Goal: Task Accomplishment & Management: Manage account settings

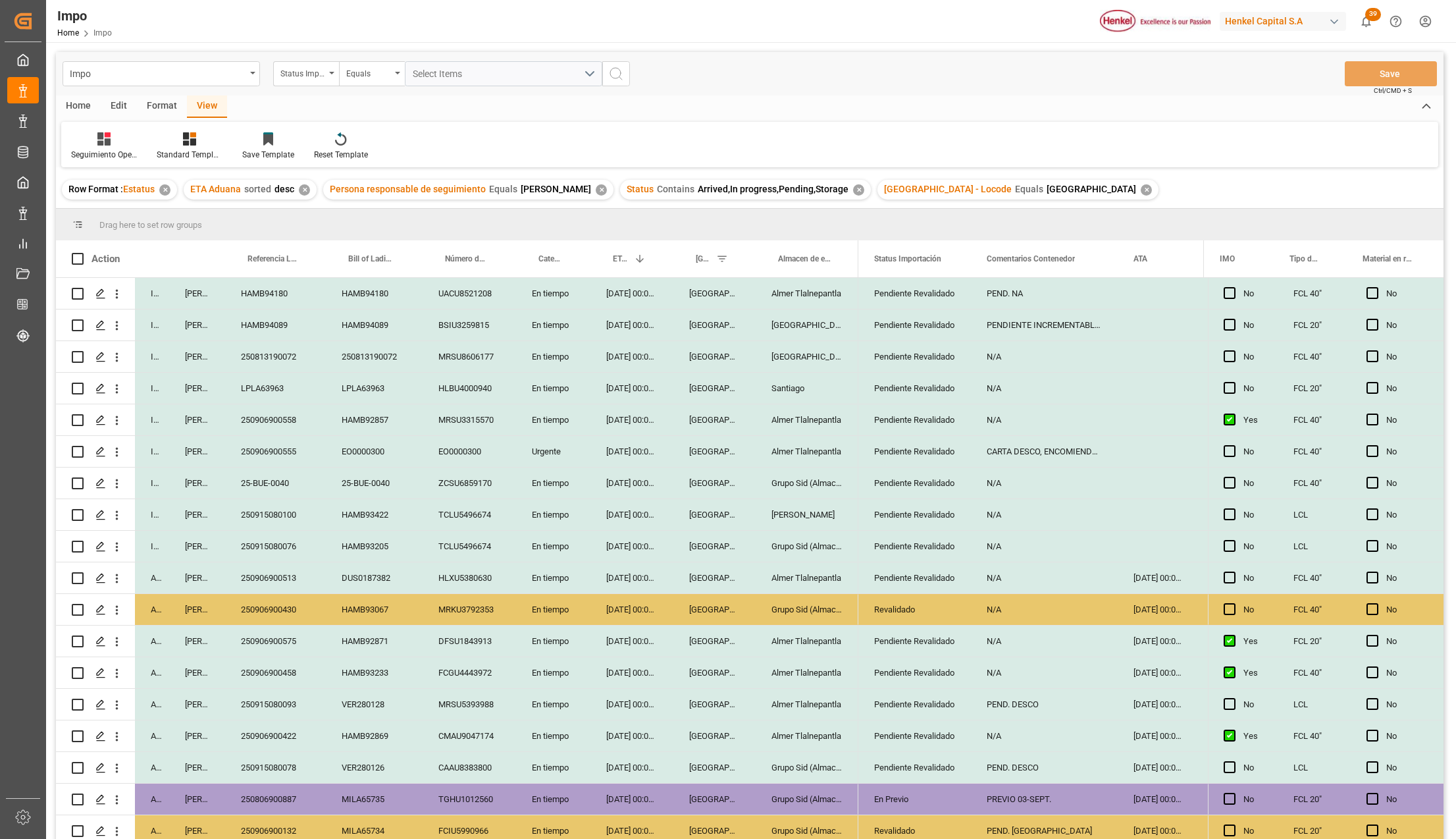
drag, startPoint x: 162, startPoint y: 106, endPoint x: 172, endPoint y: 116, distance: 14.1
click at [162, 106] on div "Format" at bounding box center [162, 106] width 50 height 22
click at [193, 105] on div "View" at bounding box center [207, 106] width 40 height 22
click at [907, 608] on div "Revalidado" at bounding box center [915, 609] width 81 height 30
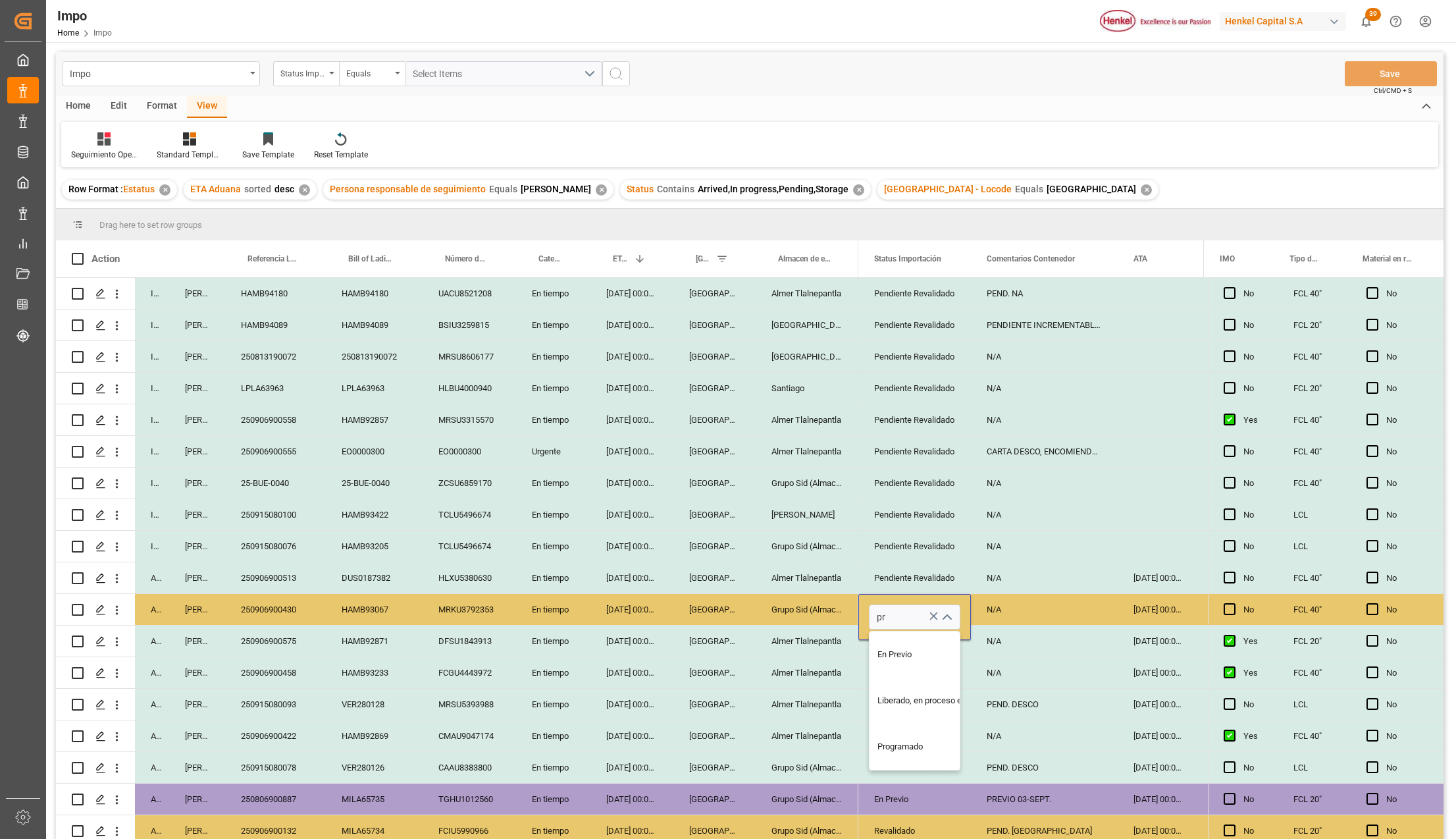
type input "p"
type input "En Previo"
click at [1037, 615] on div "N/A" at bounding box center [1044, 609] width 147 height 31
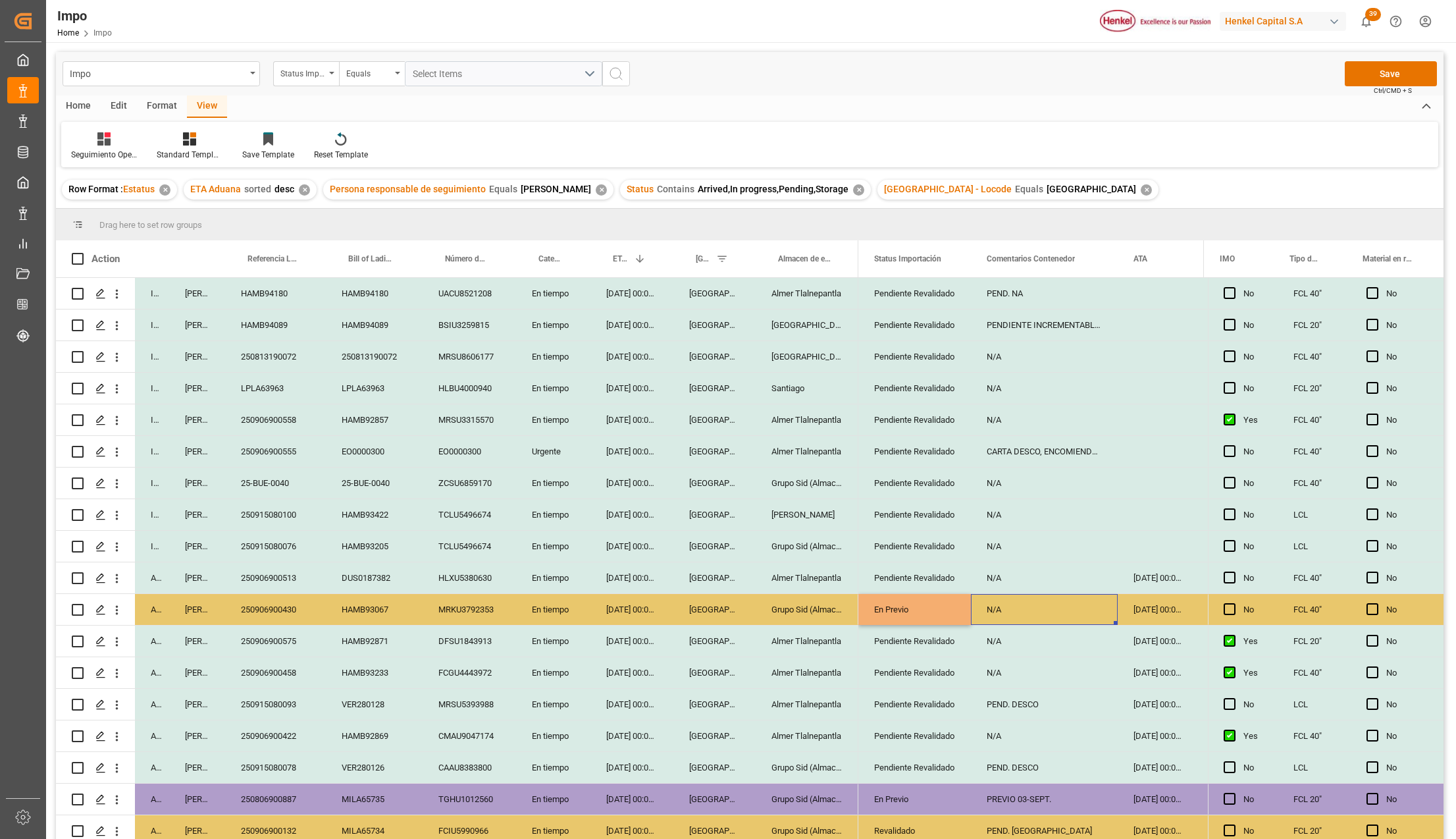
click at [1037, 615] on div "N/A" at bounding box center [1044, 609] width 147 height 31
click at [1037, 615] on input "N/A" at bounding box center [1044, 617] width 126 height 25
type input "PREVIO 02-09"
click at [1373, 79] on button "Save" at bounding box center [1391, 74] width 92 height 25
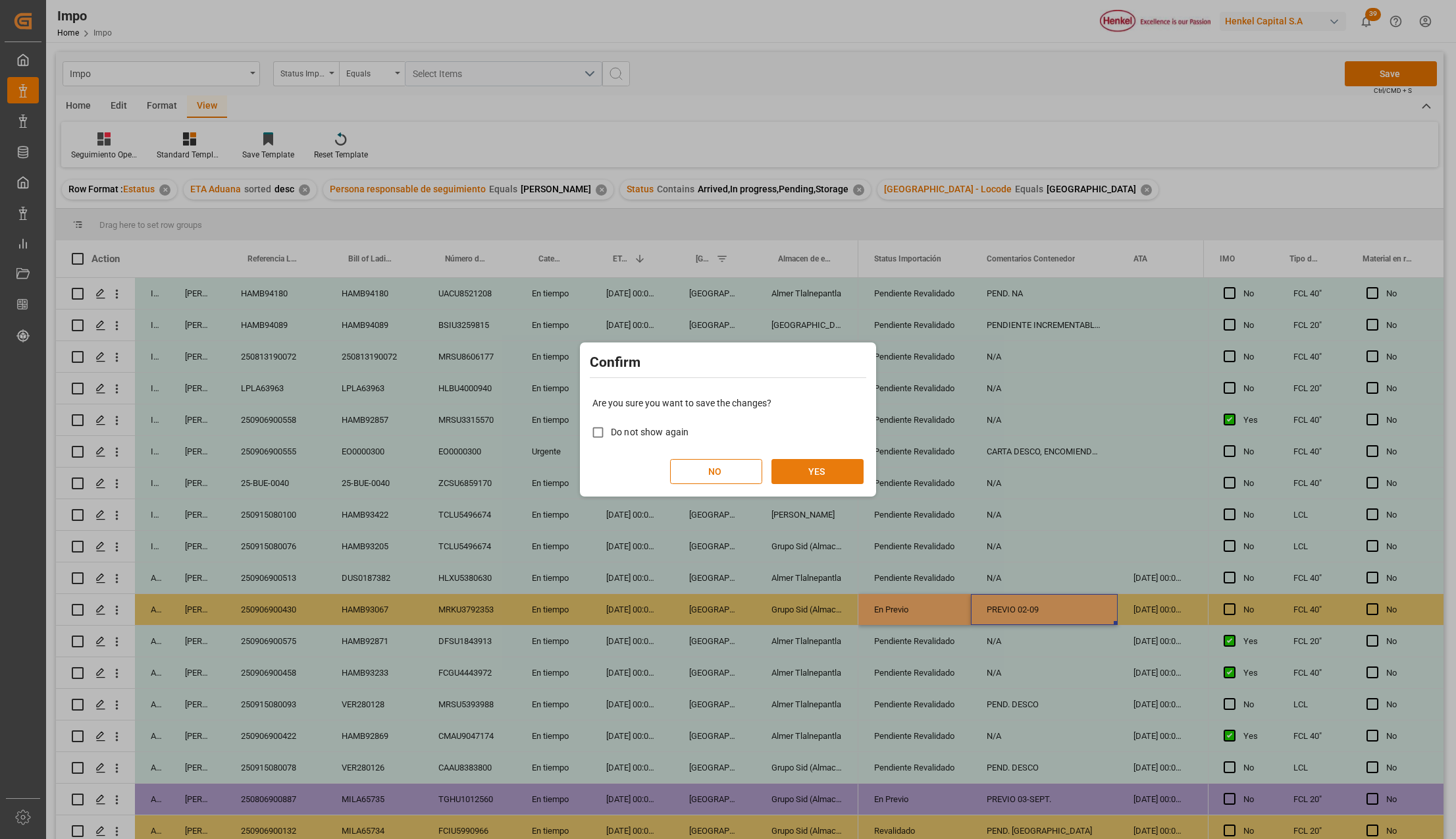
click at [837, 464] on button "YES" at bounding box center [817, 471] width 92 height 25
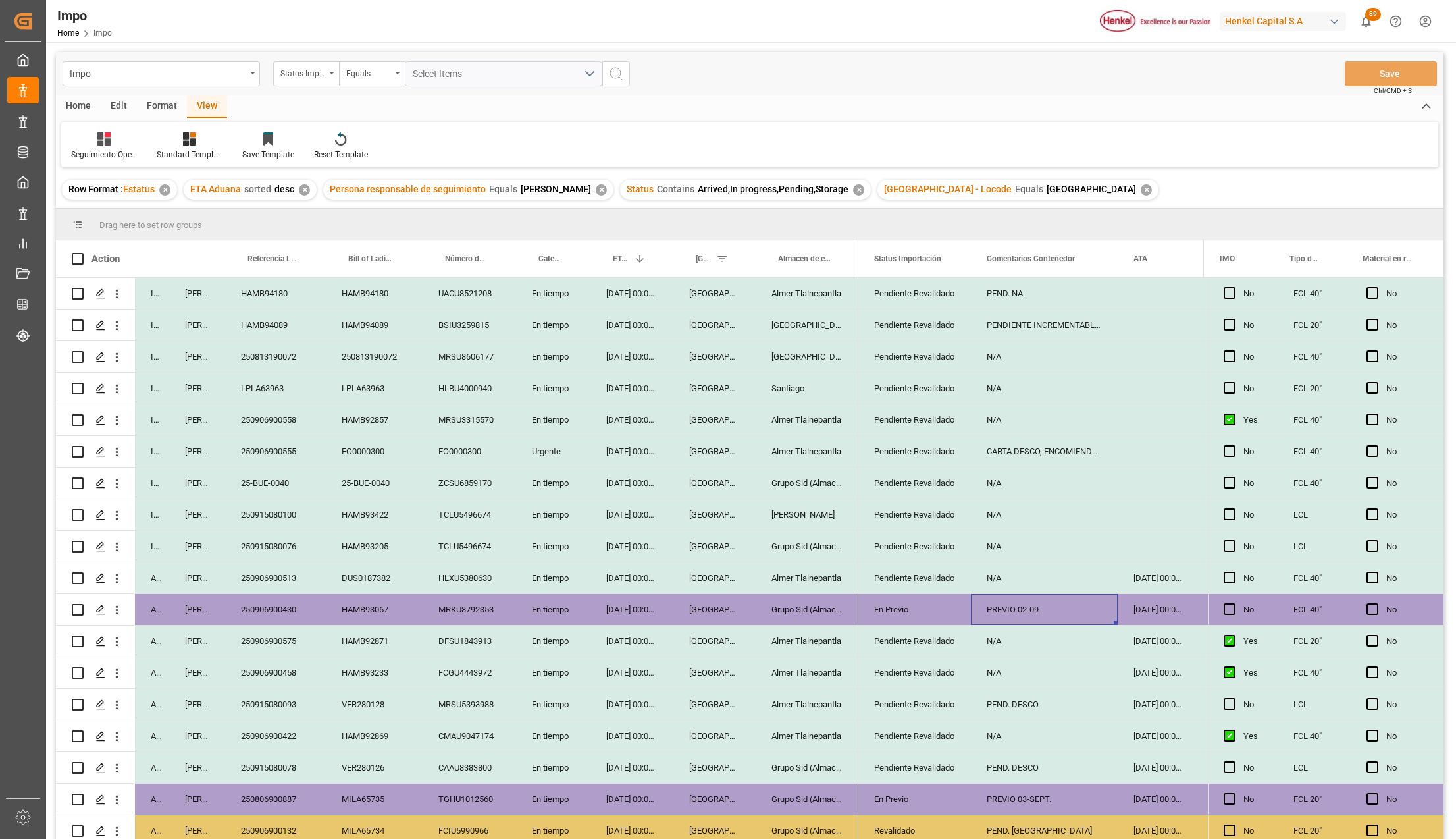
click at [1025, 615] on div "PREVIO 02-09" at bounding box center [1044, 609] width 147 height 31
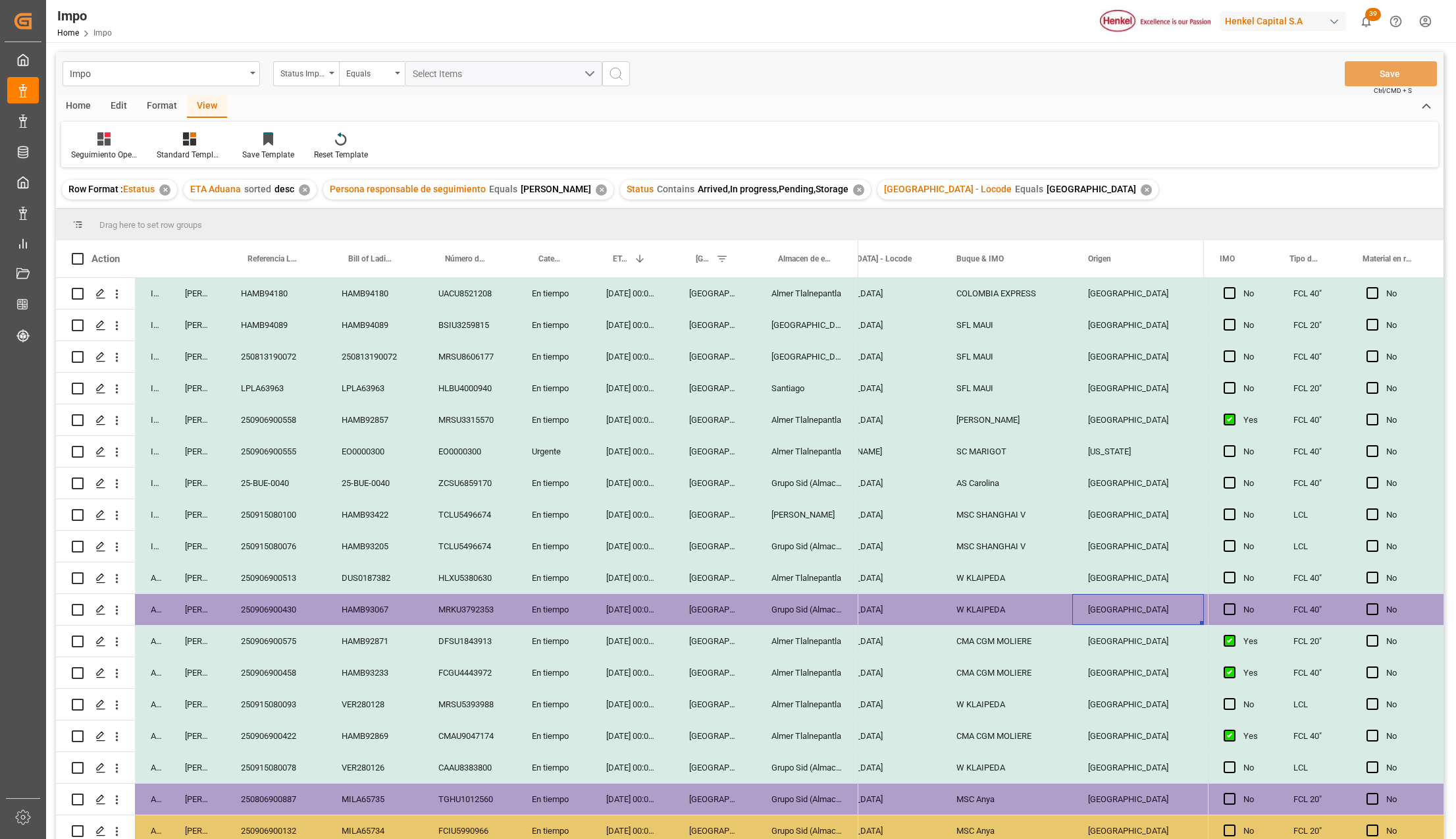
scroll to position [0, 1570]
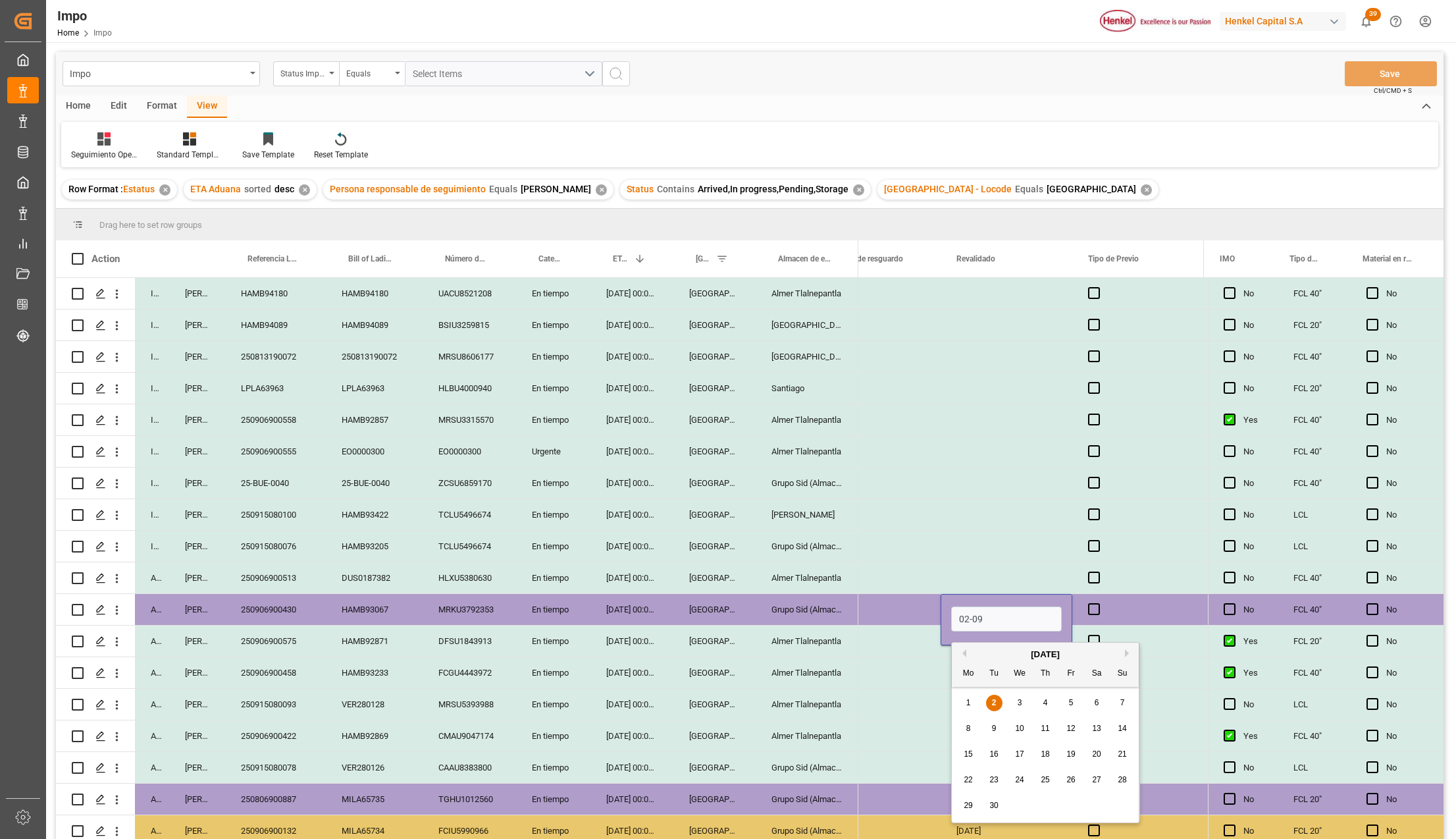
type input "02-09-2025"
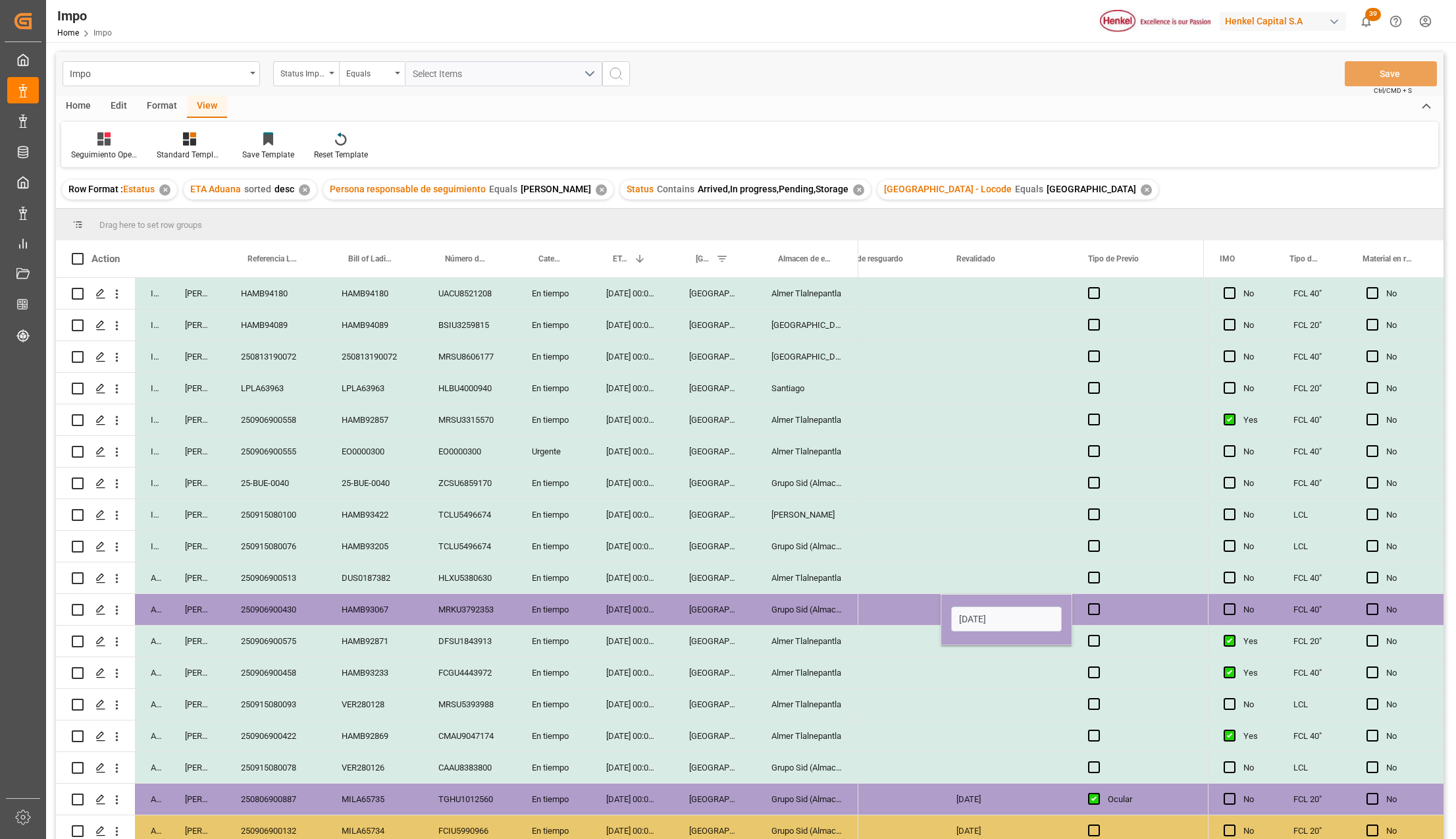
click at [1025, 693] on div "Press SPACE to select this row." at bounding box center [1006, 704] width 131 height 31
click at [1094, 606] on span "Press SPACE to select this row." at bounding box center [1094, 608] width 12 height 12
click at [1098, 603] on input "Press SPACE to select this row." at bounding box center [1098, 603] width 0 height 0
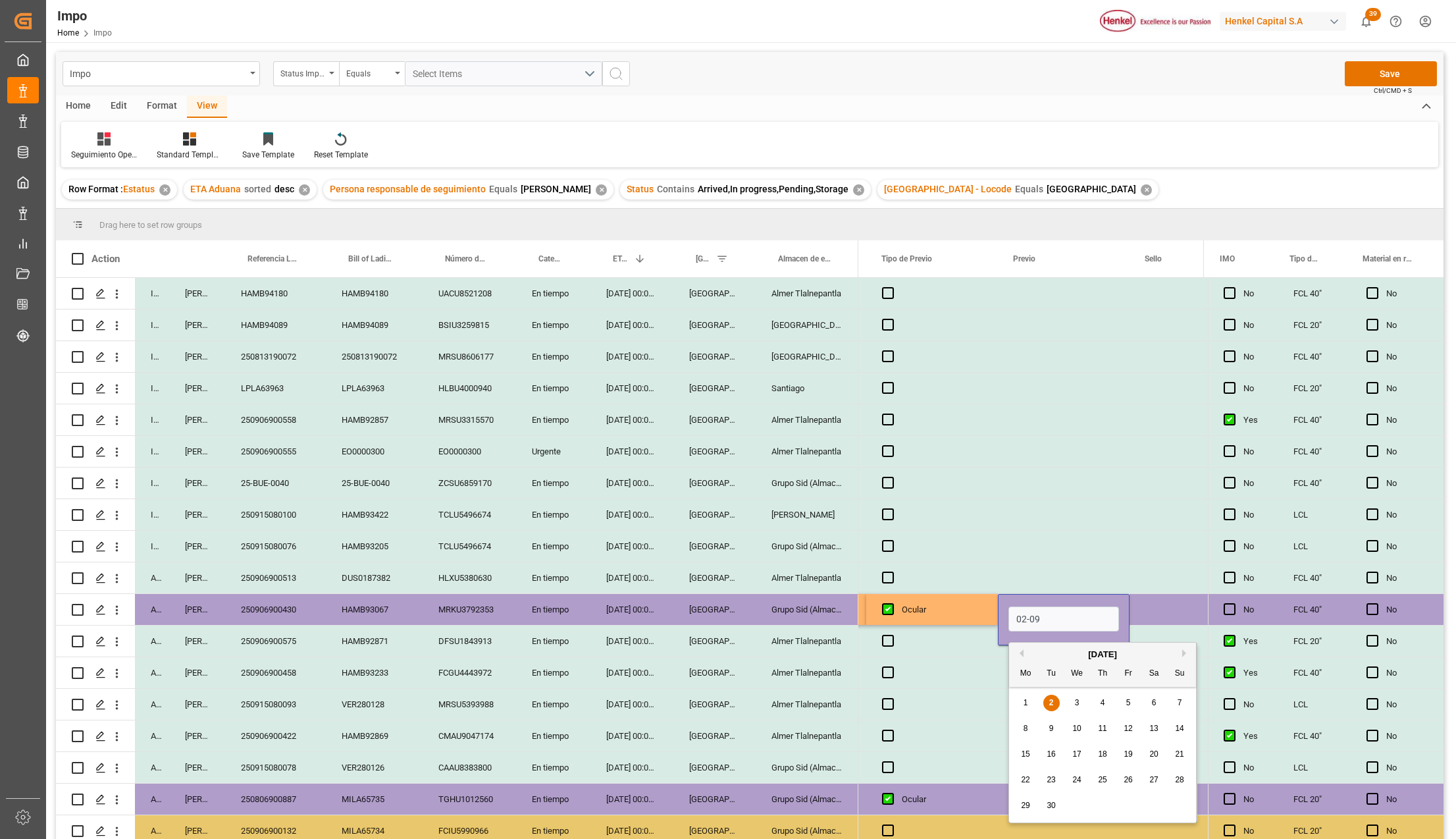
type input "02-09-2025"
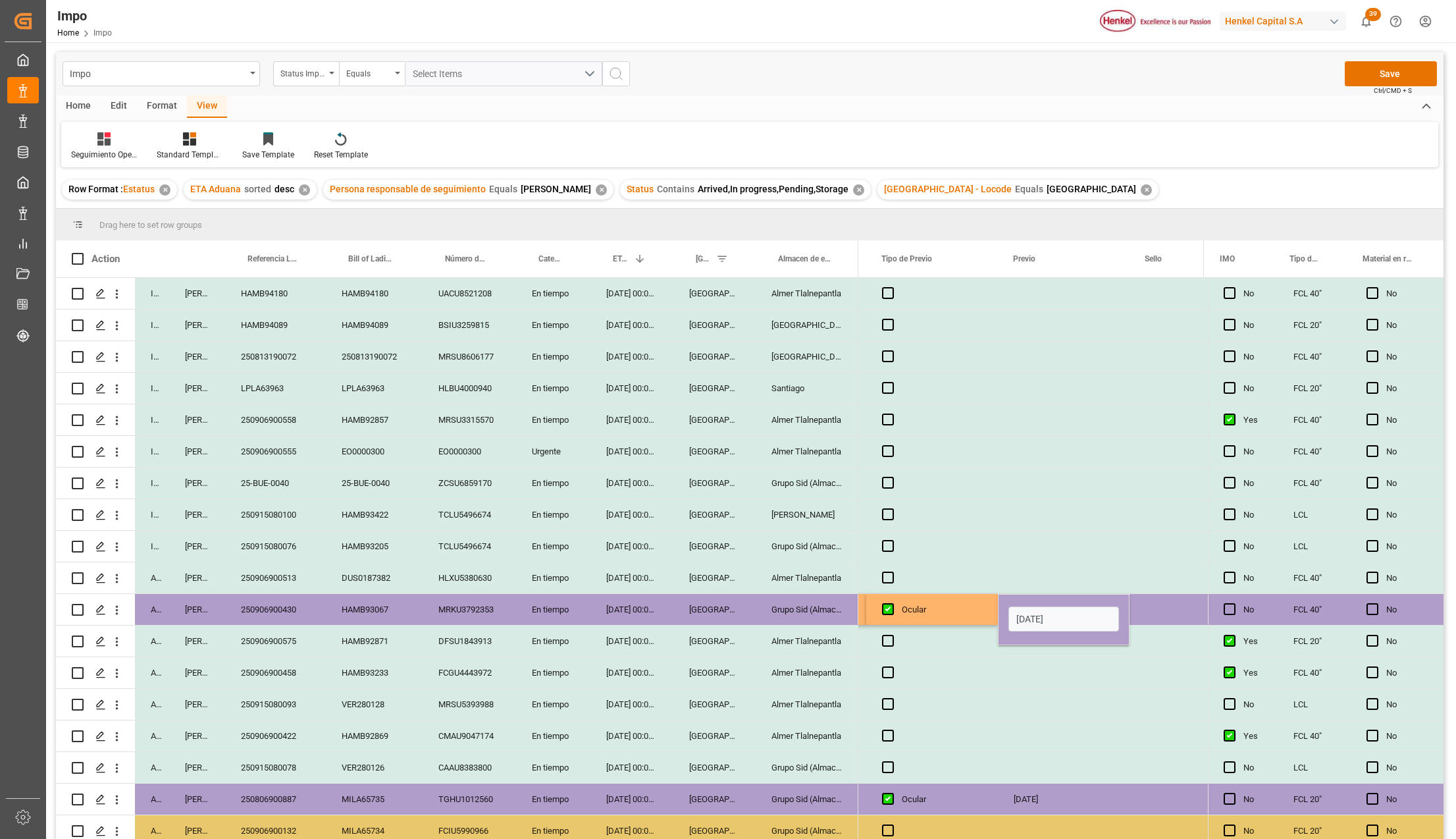
click at [1110, 711] on div "Press SPACE to select this row." at bounding box center [1063, 704] width 131 height 31
click at [1399, 74] on button "Save" at bounding box center [1391, 74] width 92 height 25
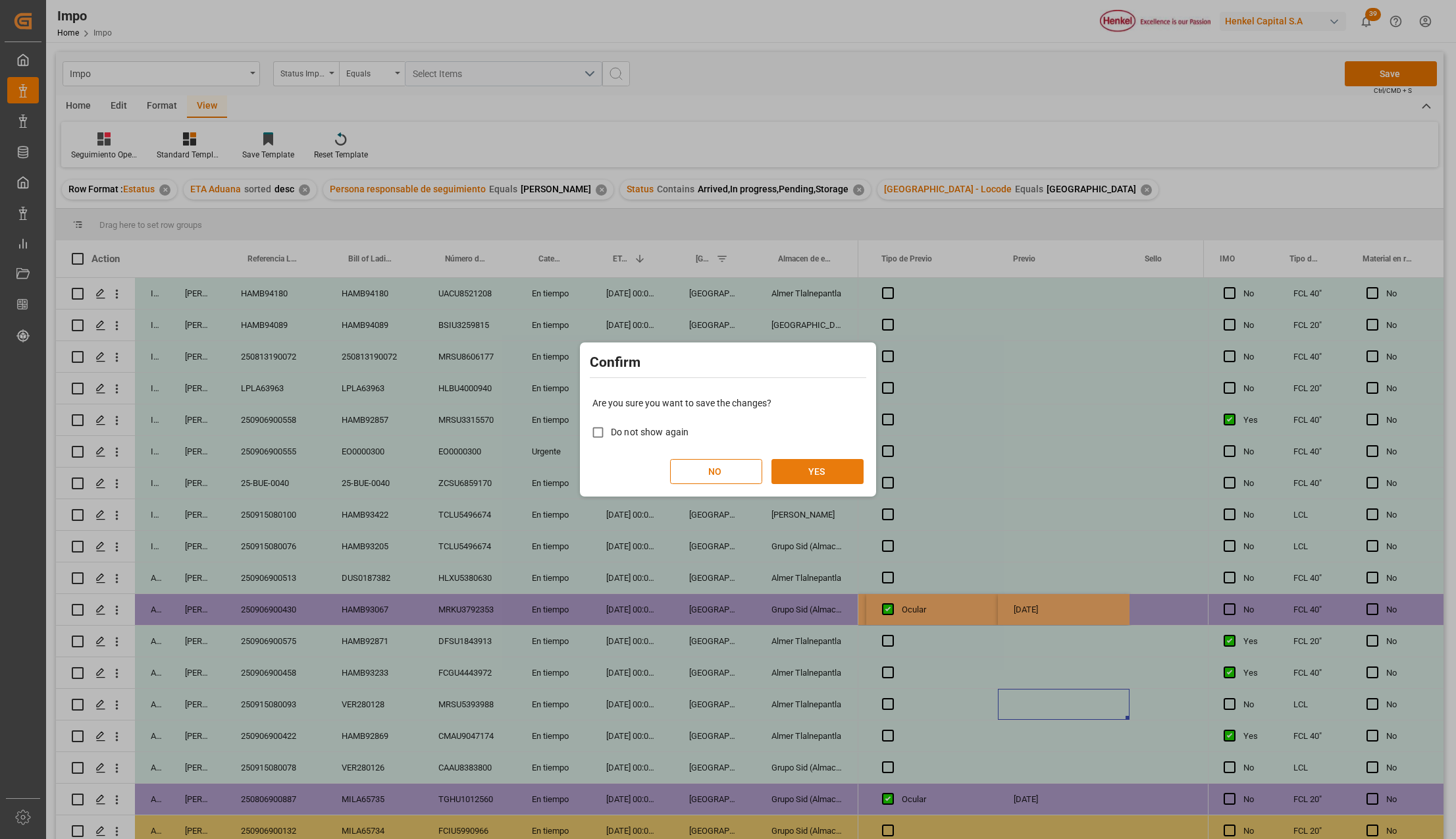
click at [822, 482] on button "YES" at bounding box center [817, 471] width 92 height 25
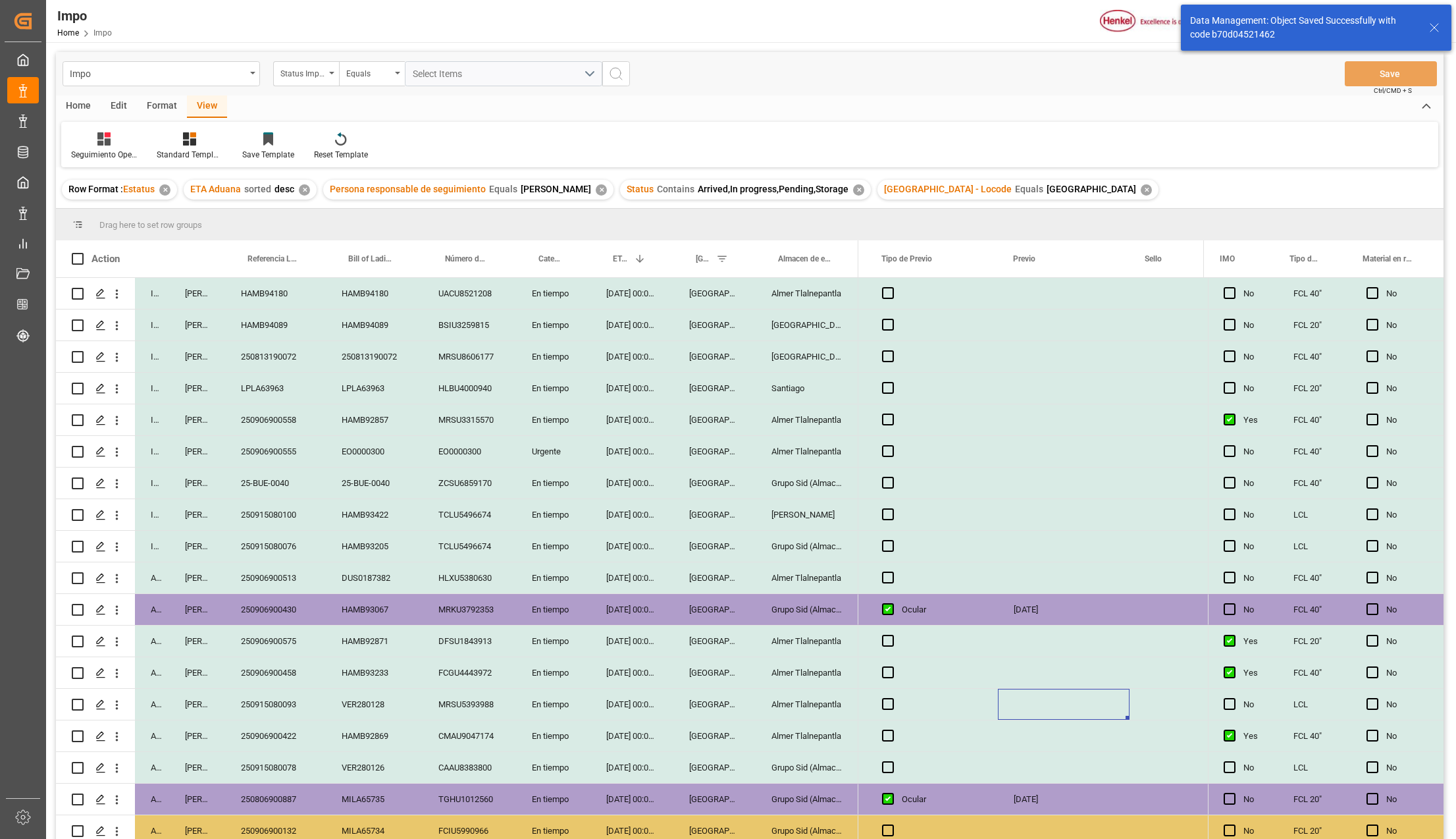
click at [252, 398] on div "LPLA63963" at bounding box center [275, 387] width 101 height 31
click at [519, 438] on div "Urgente" at bounding box center [553, 451] width 75 height 31
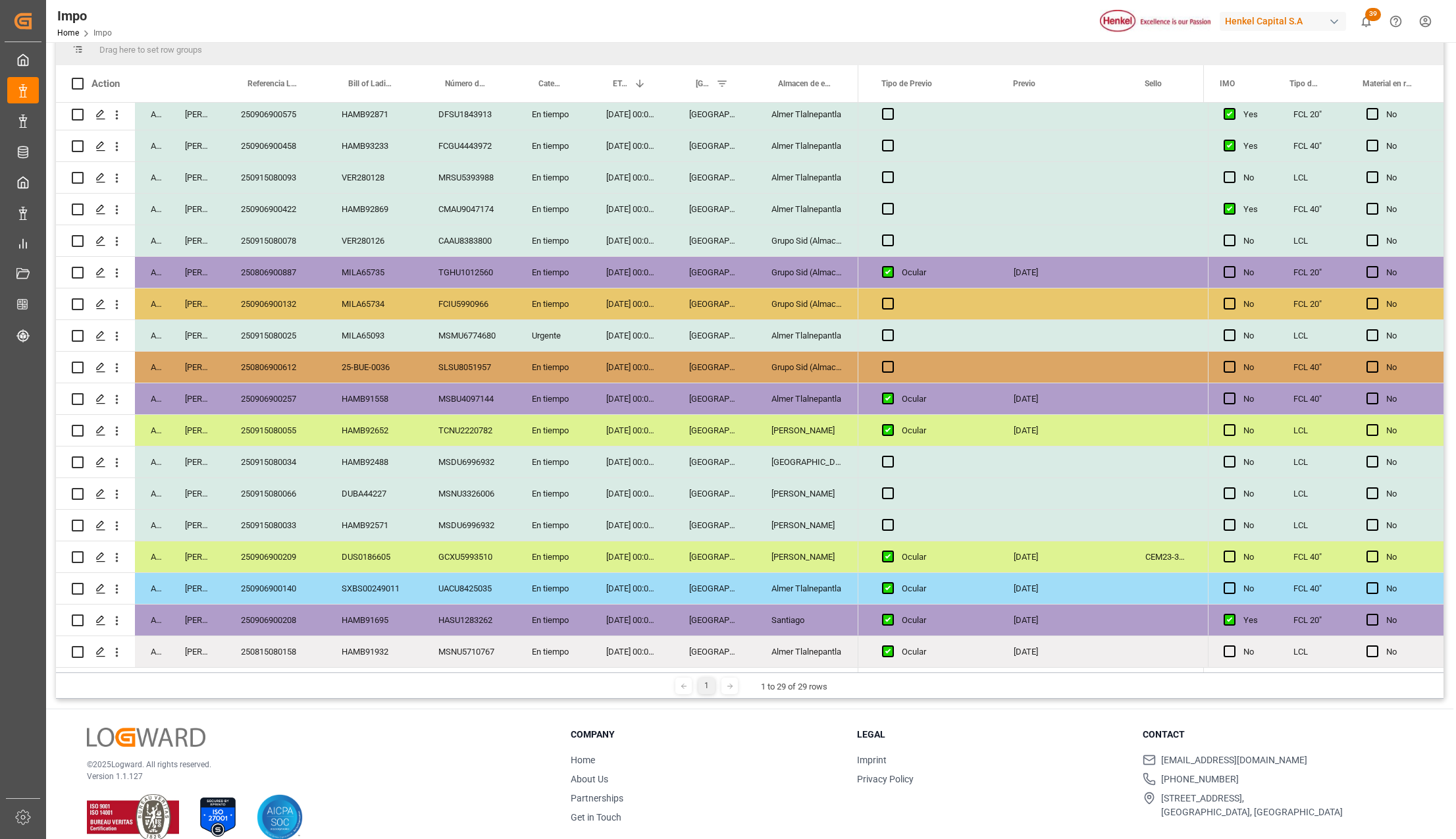
click at [793, 651] on div "Almer Tlalnepantla" at bounding box center [807, 651] width 103 height 31
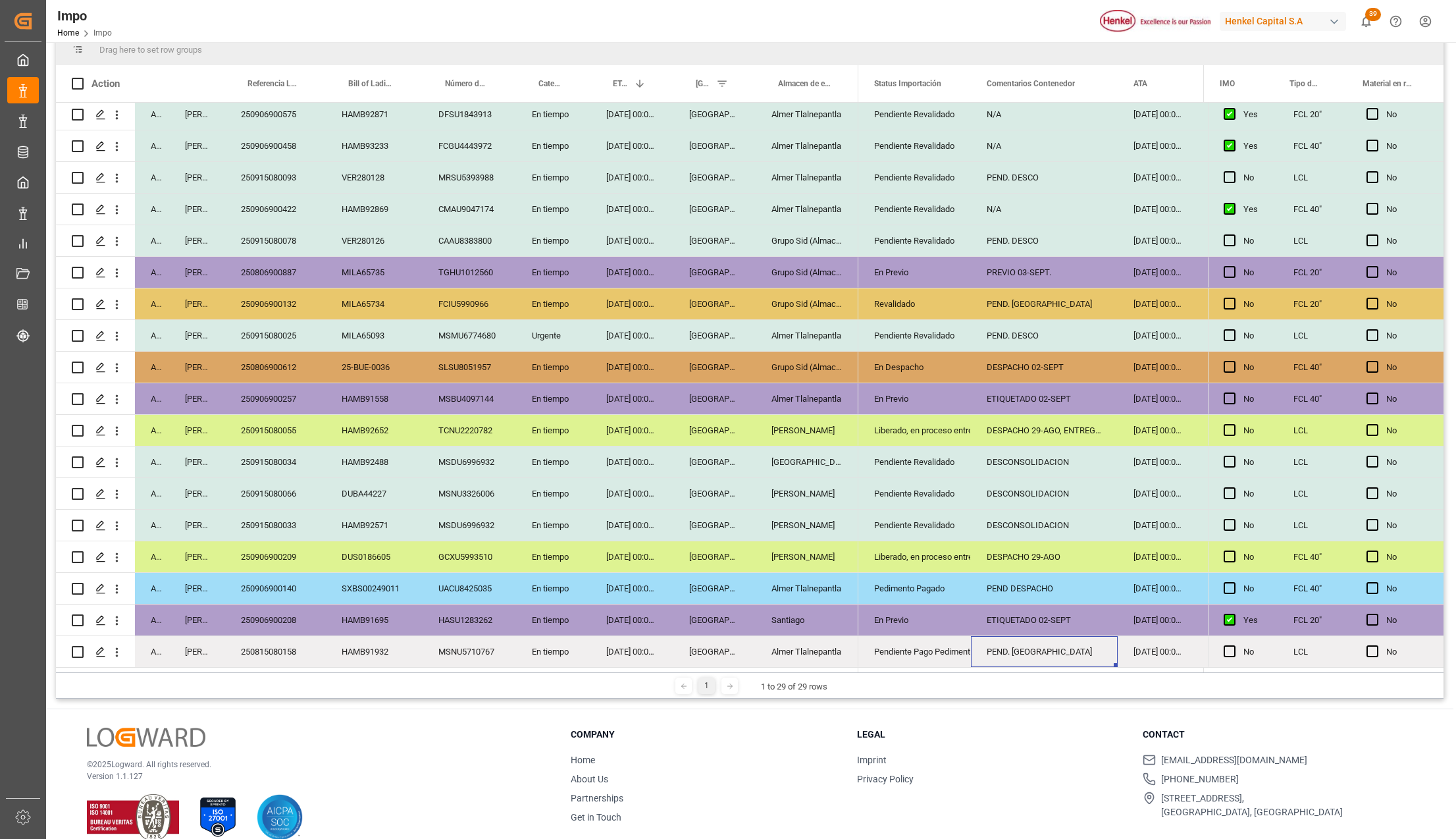
click at [925, 298] on div "Revalidado" at bounding box center [915, 304] width 81 height 30
click at [917, 251] on div "Pendiente Revalidado" at bounding box center [915, 241] width 81 height 30
click at [914, 268] on div "En Previo" at bounding box center [915, 272] width 81 height 30
click at [904, 296] on div "Revalidado" at bounding box center [915, 304] width 81 height 30
click at [1015, 295] on div "PEND. ARRIBO" at bounding box center [1044, 303] width 147 height 31
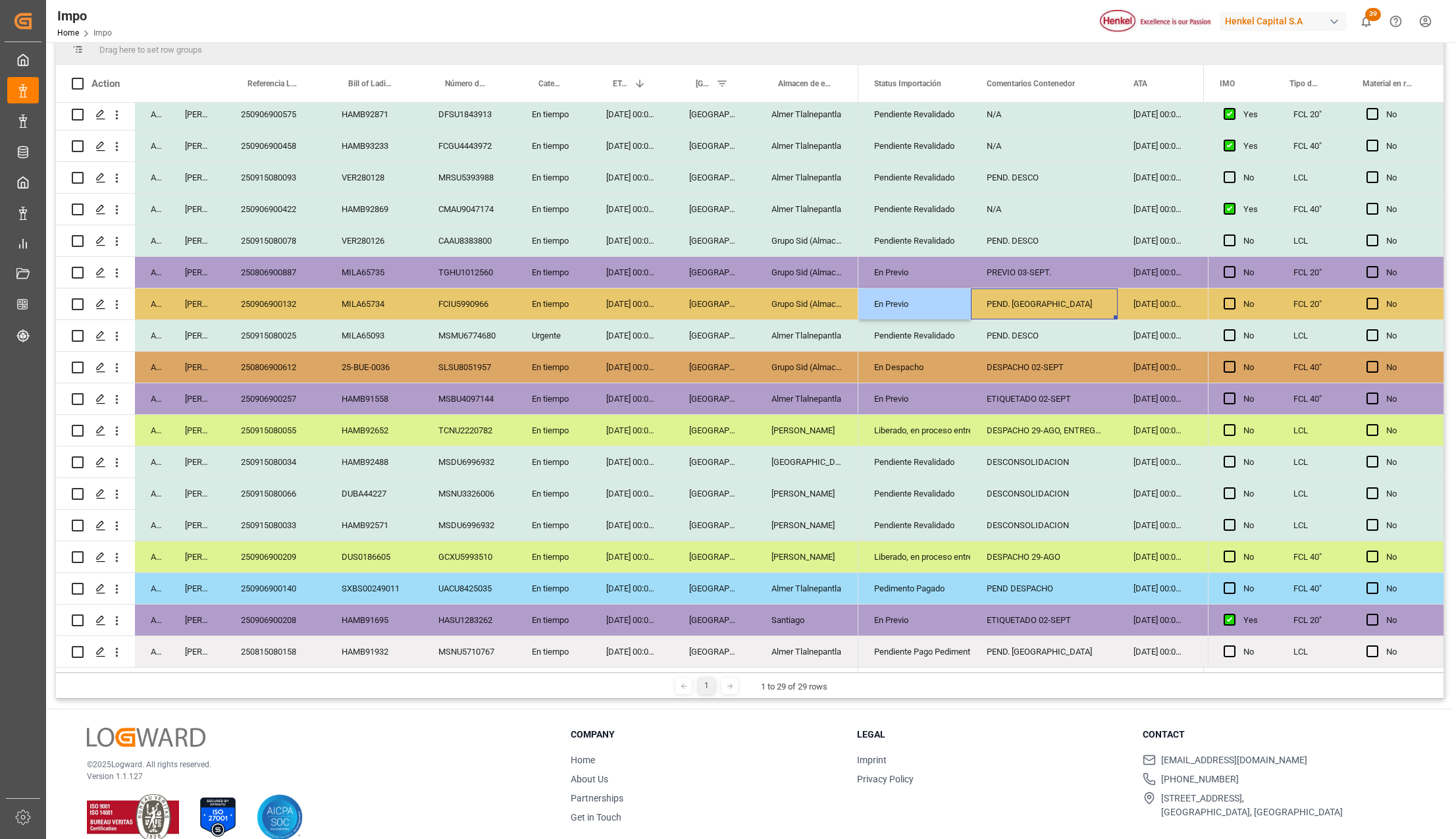
click at [1015, 295] on div "PEND. ARRIBO" at bounding box center [1044, 303] width 147 height 31
click at [1035, 270] on div "PREVIO 03-SEPT." at bounding box center [1044, 272] width 147 height 31
click at [1022, 303] on div "PEND. ARRIBO" at bounding box center [1044, 303] width 147 height 31
drag, startPoint x: 1043, startPoint y: 345, endPoint x: 1049, endPoint y: 316, distance: 29.6
click at [1043, 338] on div "PEND. DESCO" at bounding box center [1044, 335] width 147 height 31
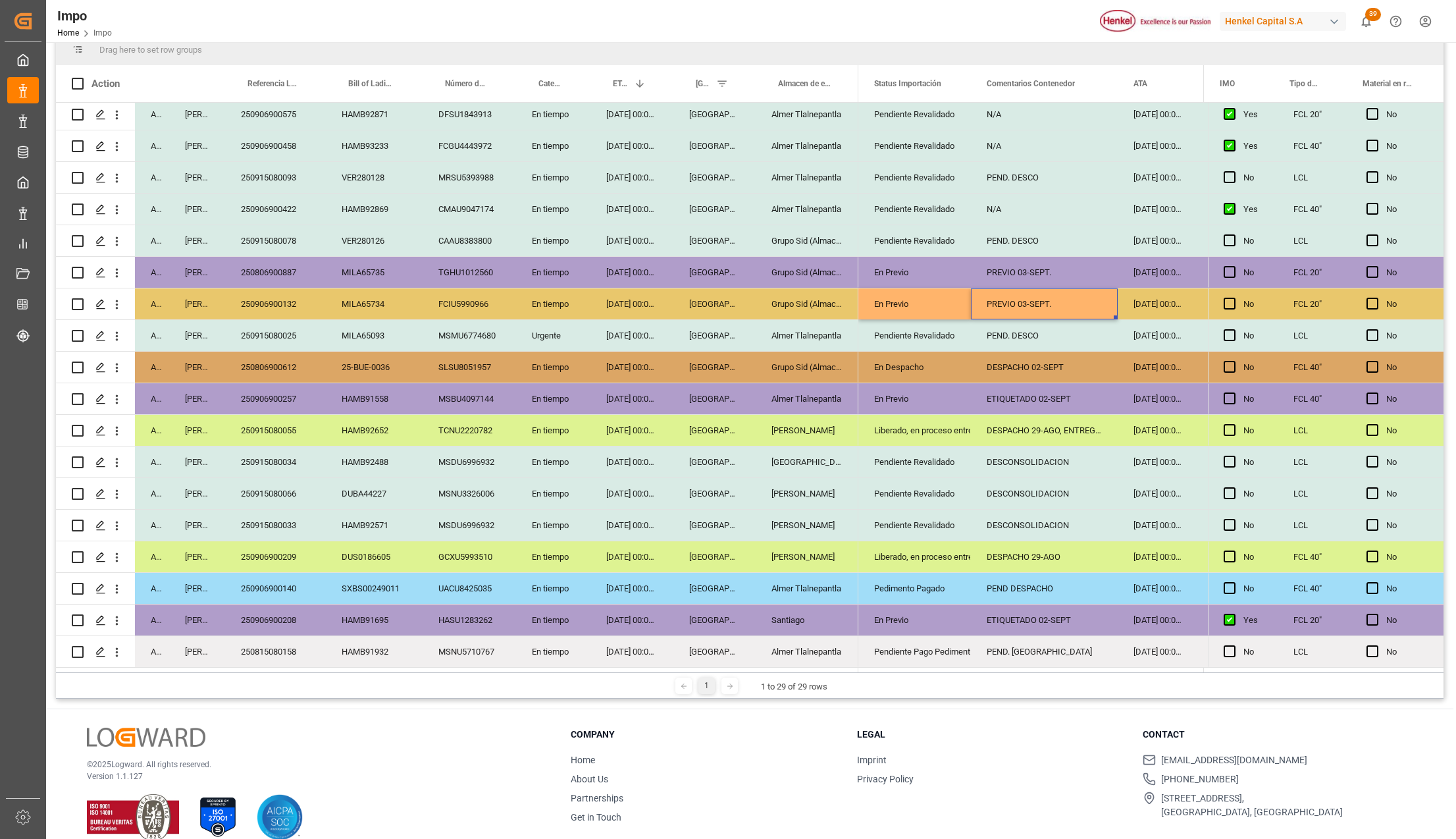
click at [1041, 295] on div "PREVIO 03-SEPT." at bounding box center [1044, 303] width 147 height 31
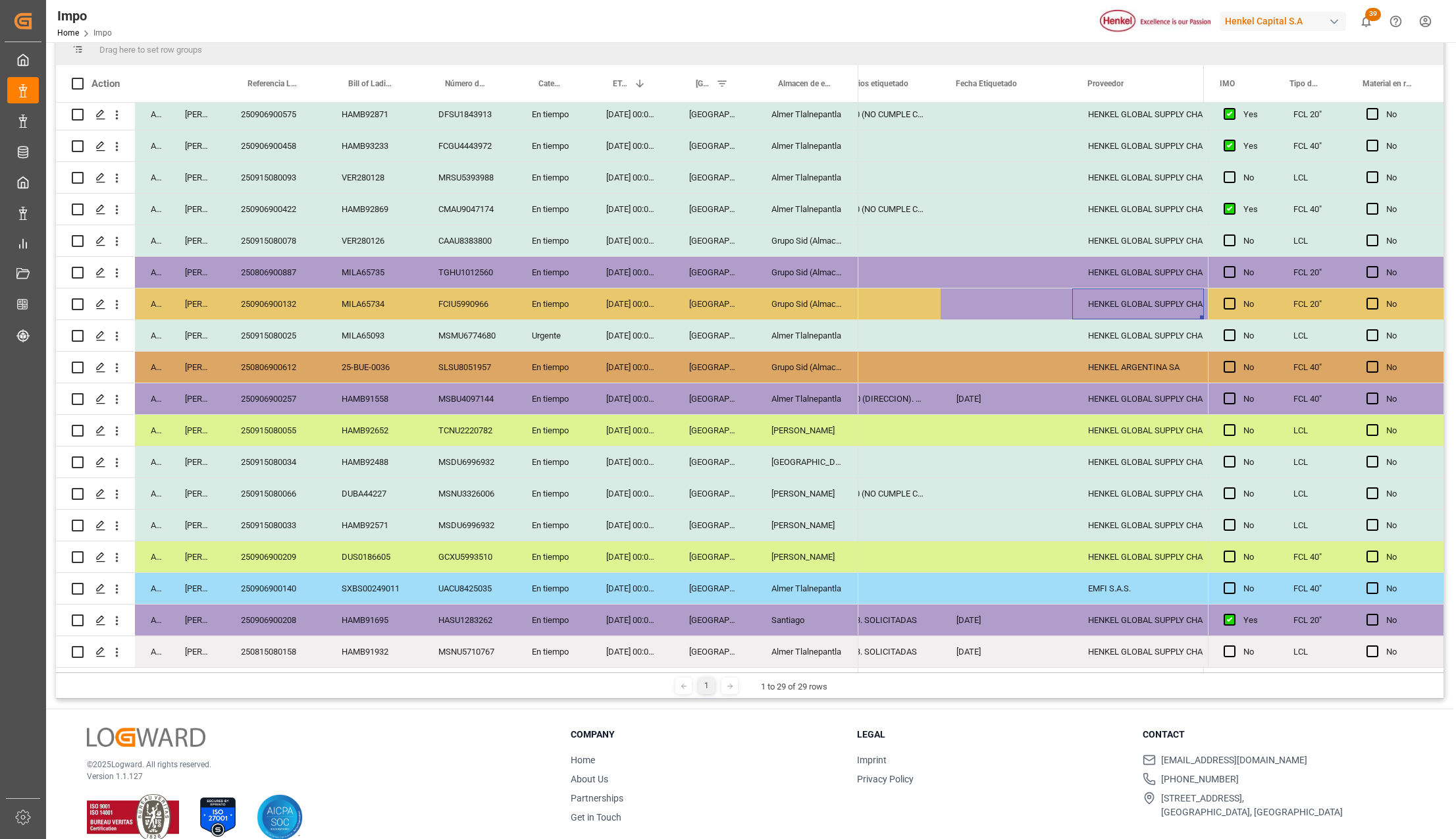
scroll to position [0, 554]
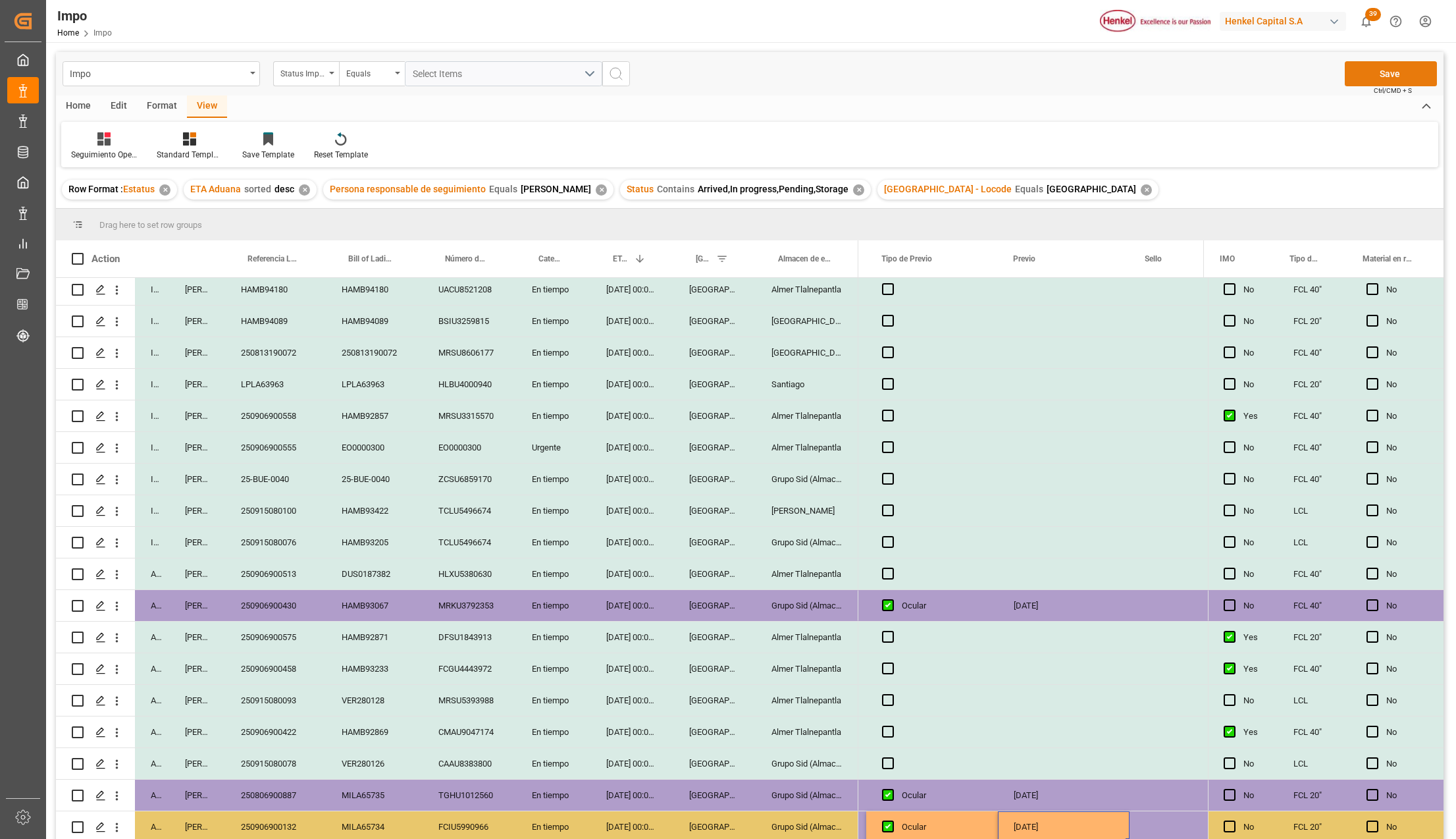
click at [1392, 66] on button "Save" at bounding box center [1391, 74] width 92 height 25
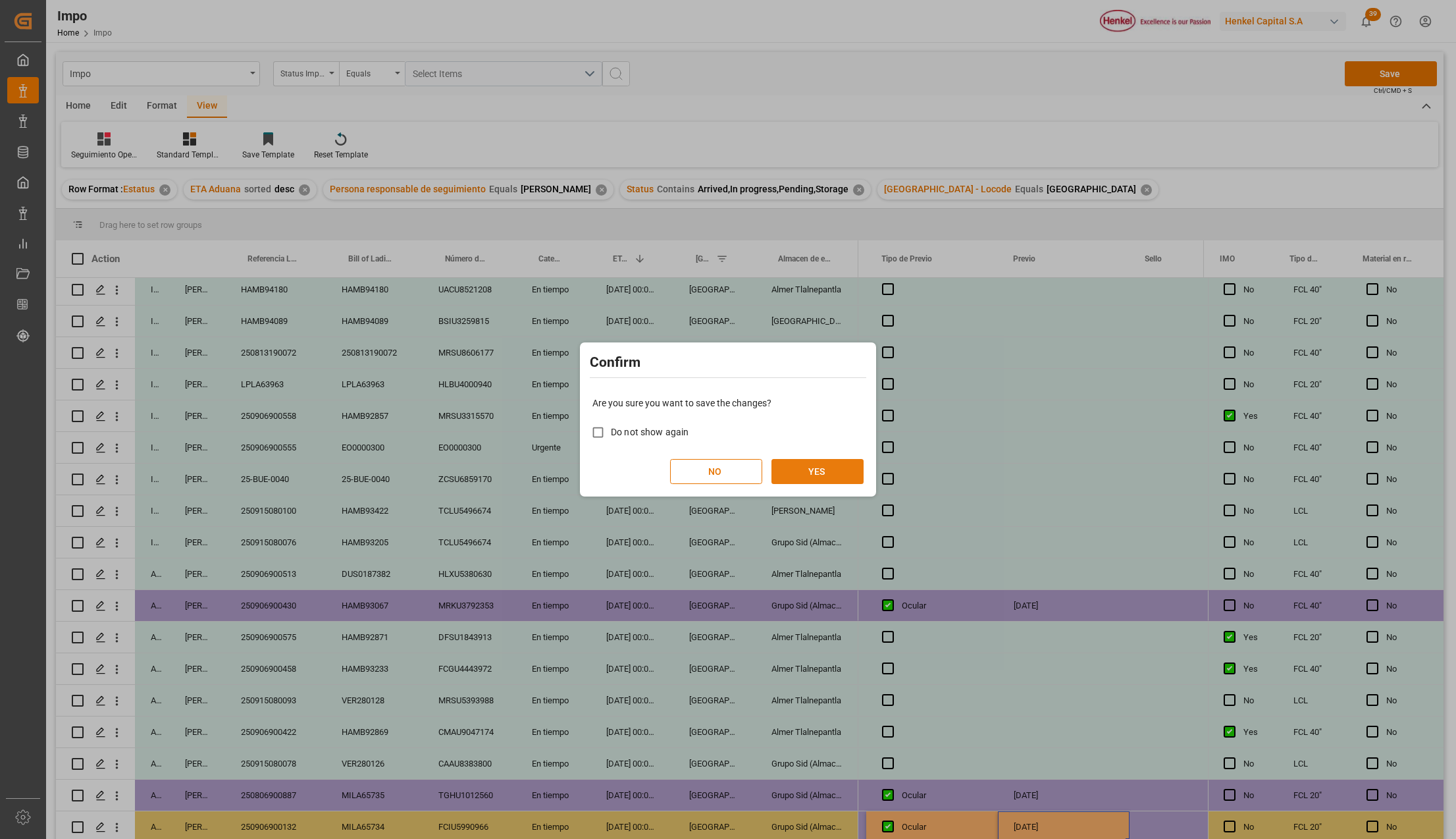
click at [844, 464] on button "YES" at bounding box center [817, 471] width 92 height 25
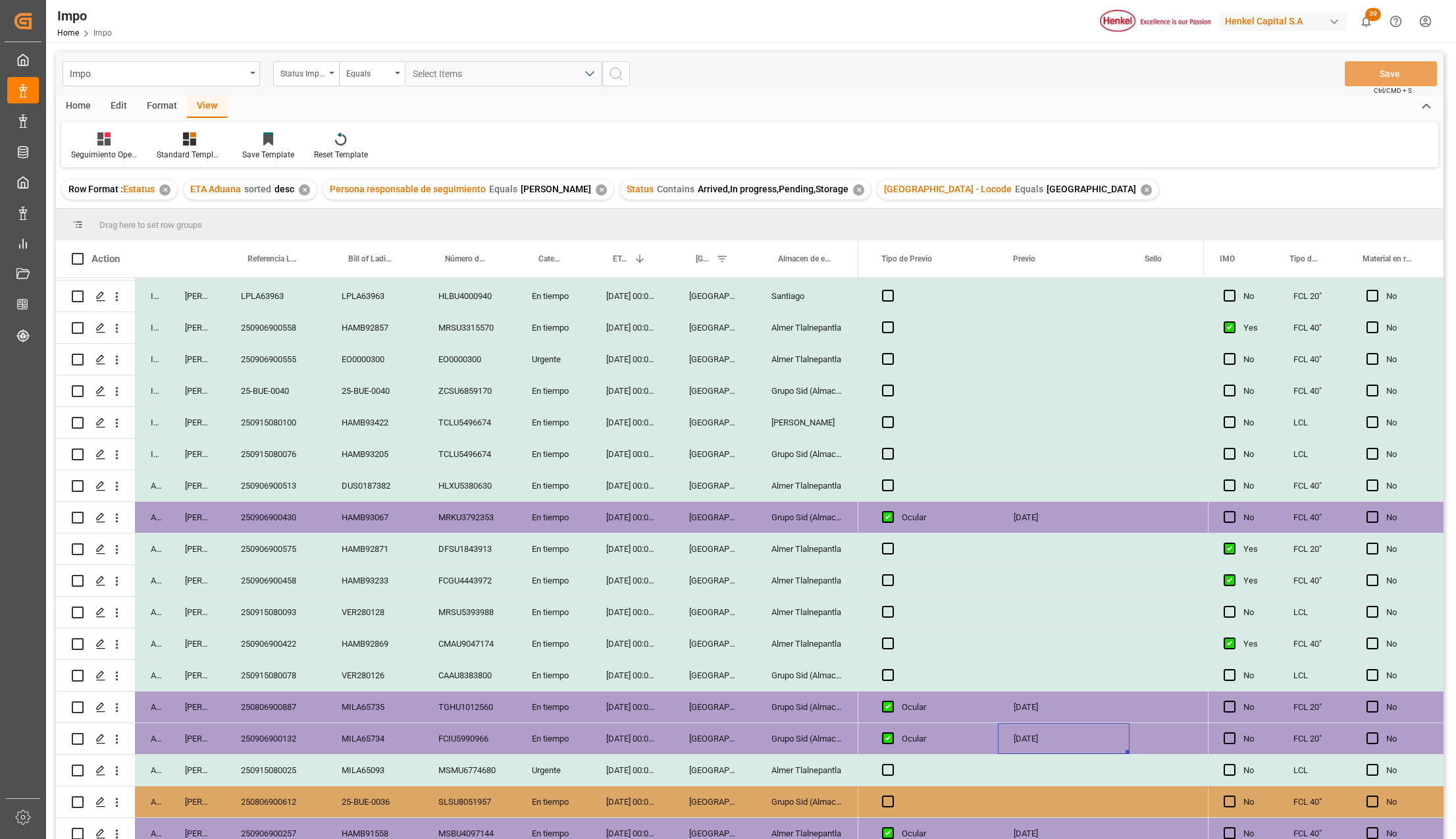
scroll to position [356, 0]
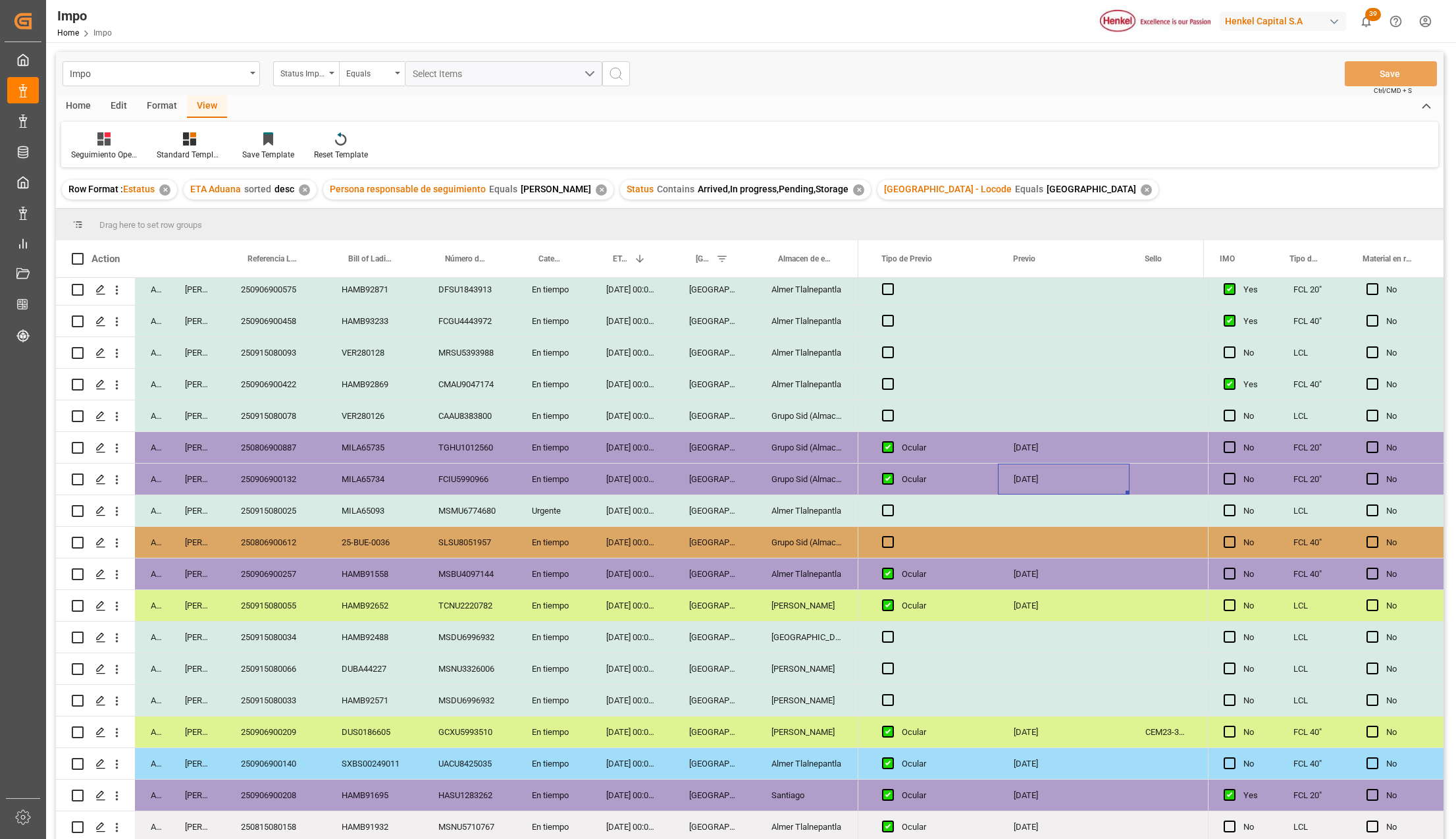
click at [785, 756] on div "Almer Tlalnepantla" at bounding box center [807, 763] width 103 height 31
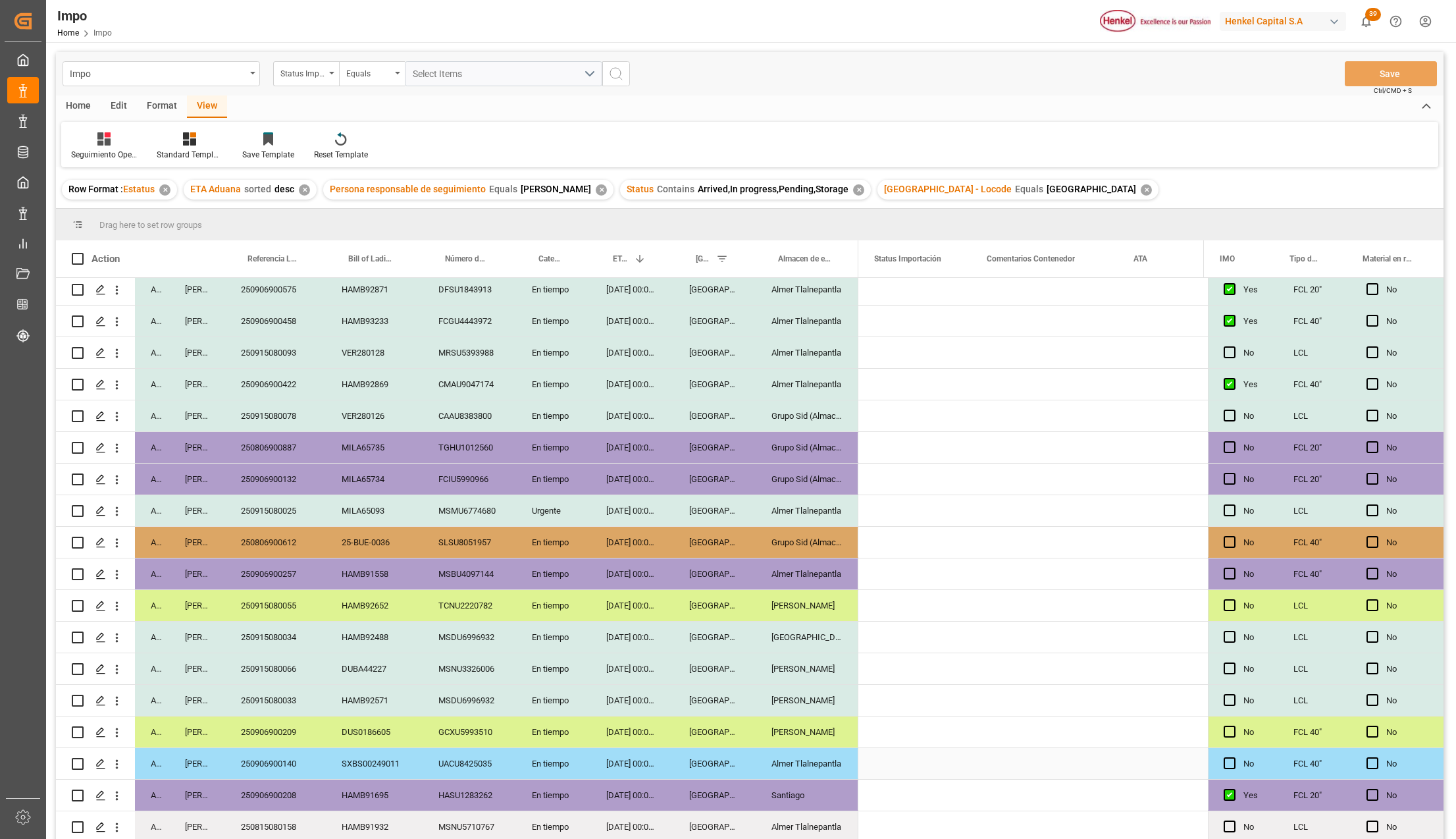
scroll to position [0, 0]
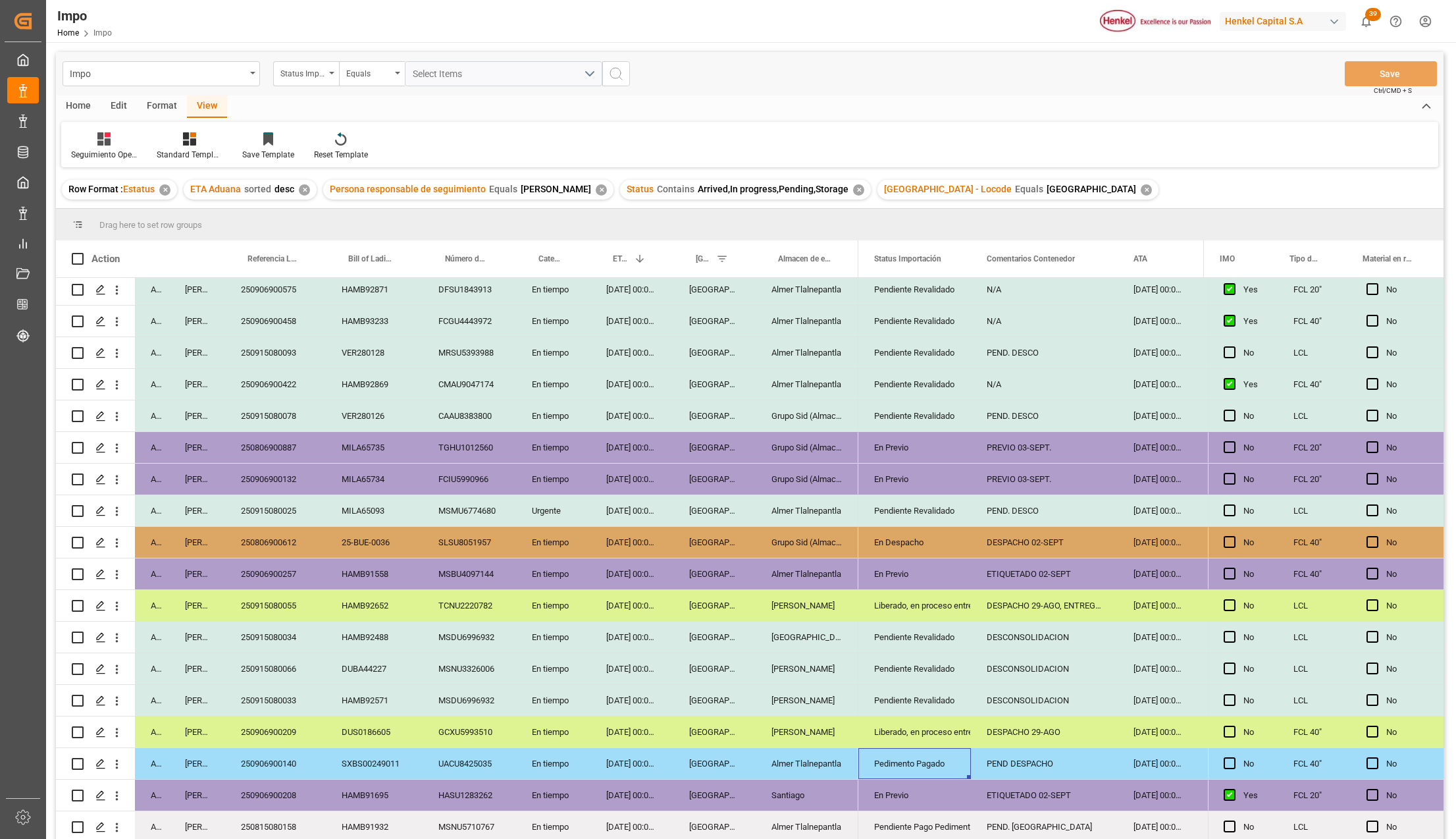
click at [918, 752] on div "Pedimento Pagado" at bounding box center [915, 763] width 81 height 30
click at [945, 767] on icon "open menu" at bounding box center [947, 771] width 16 height 16
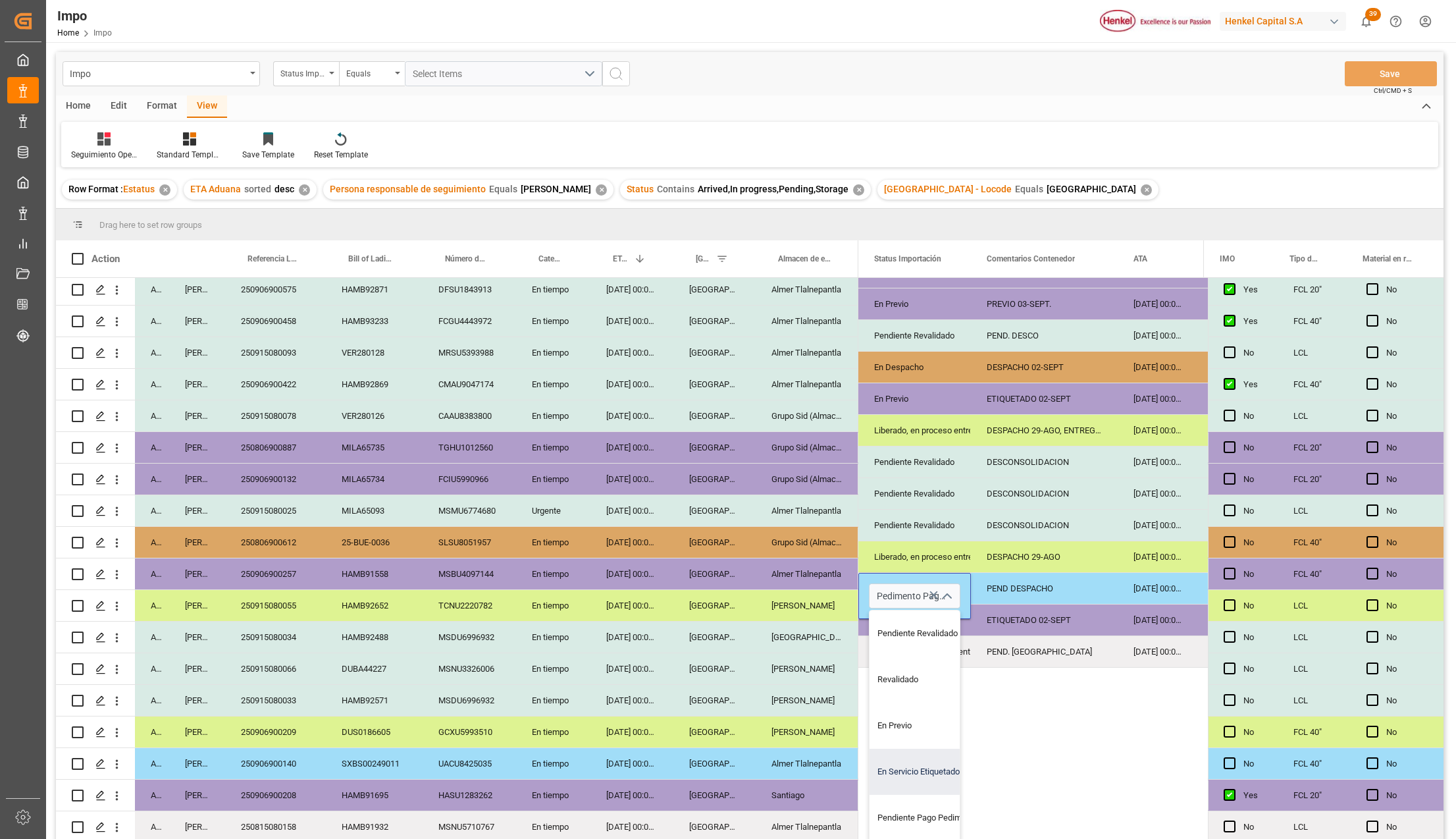
scroll to position [87, 0]
click at [906, 804] on div "En Despacho" at bounding box center [931, 822] width 124 height 46
type input "En Despacho"
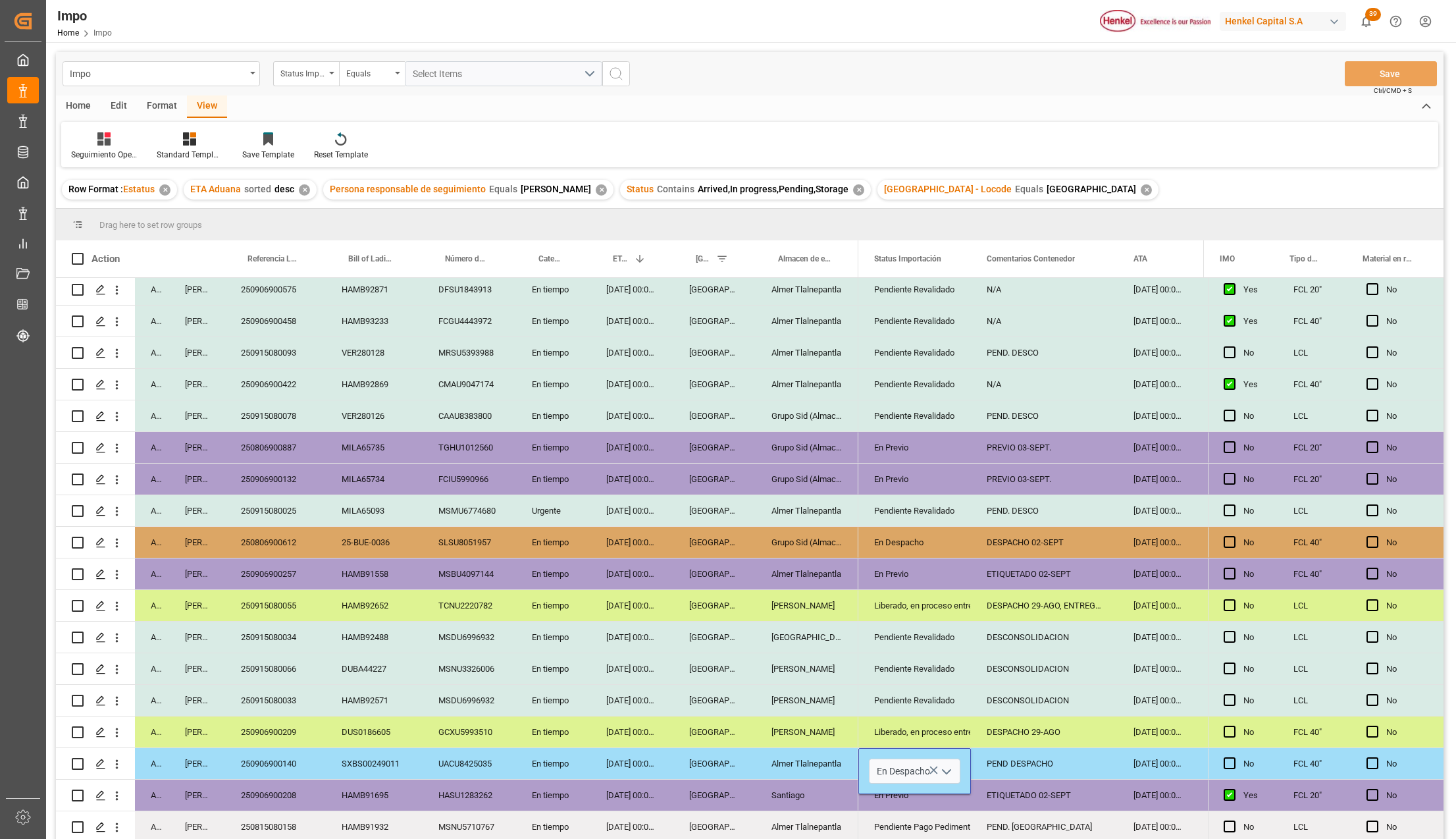
scroll to position [0, 0]
click at [810, 811] on div "Almer Tlalnepantla" at bounding box center [807, 826] width 103 height 31
click at [1017, 763] on div "PEND DESPACHO" at bounding box center [1044, 763] width 147 height 31
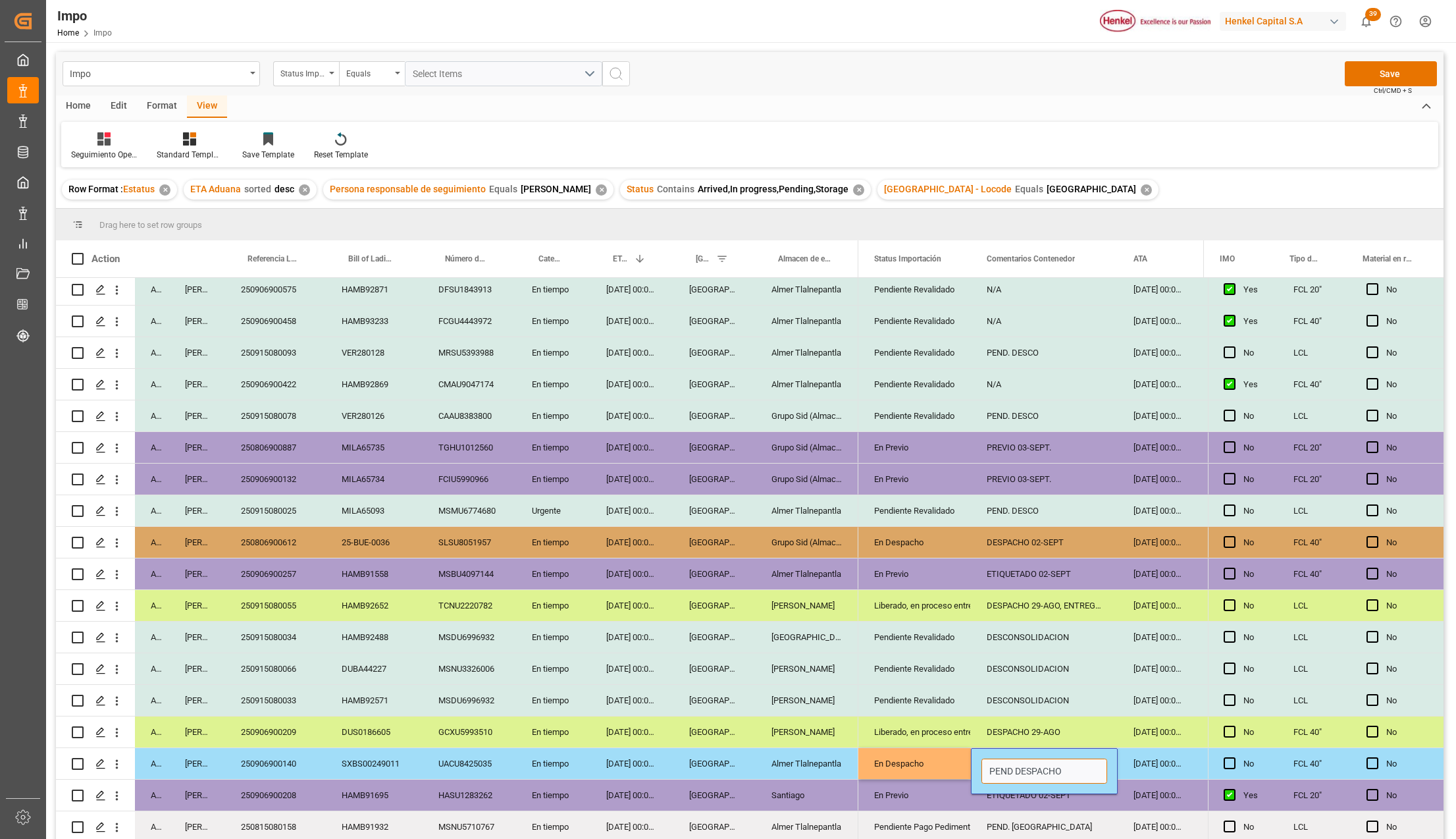
click at [1017, 763] on input "PEND DESPACHO" at bounding box center [1044, 771] width 126 height 25
type input "DESPACHO 03-SEPT"
click at [1393, 63] on button "Save" at bounding box center [1391, 74] width 92 height 25
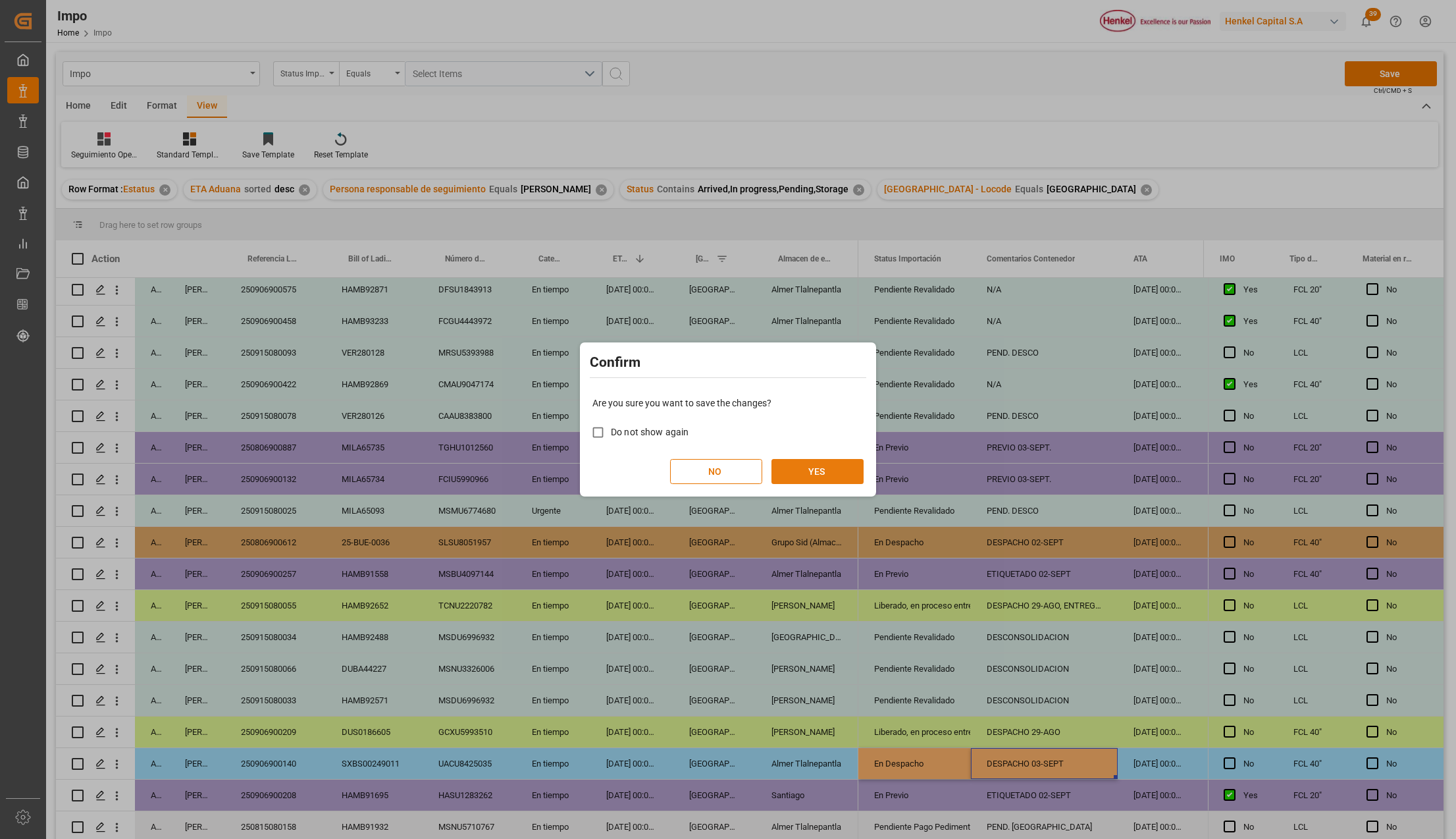
click at [822, 462] on button "YES" at bounding box center [817, 471] width 92 height 25
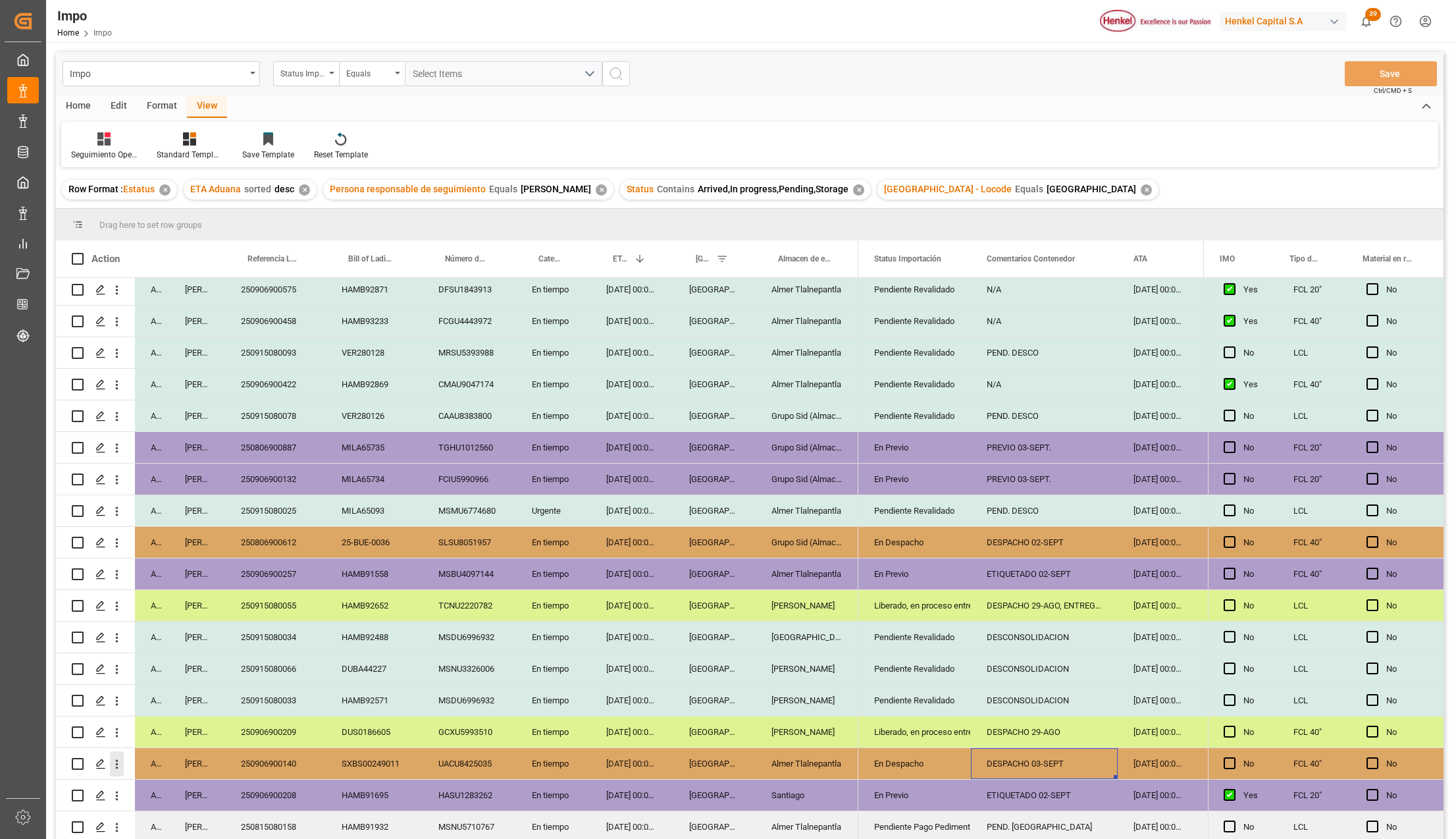
click at [117, 763] on icon "open menu" at bounding box center [116, 764] width 2 height 9
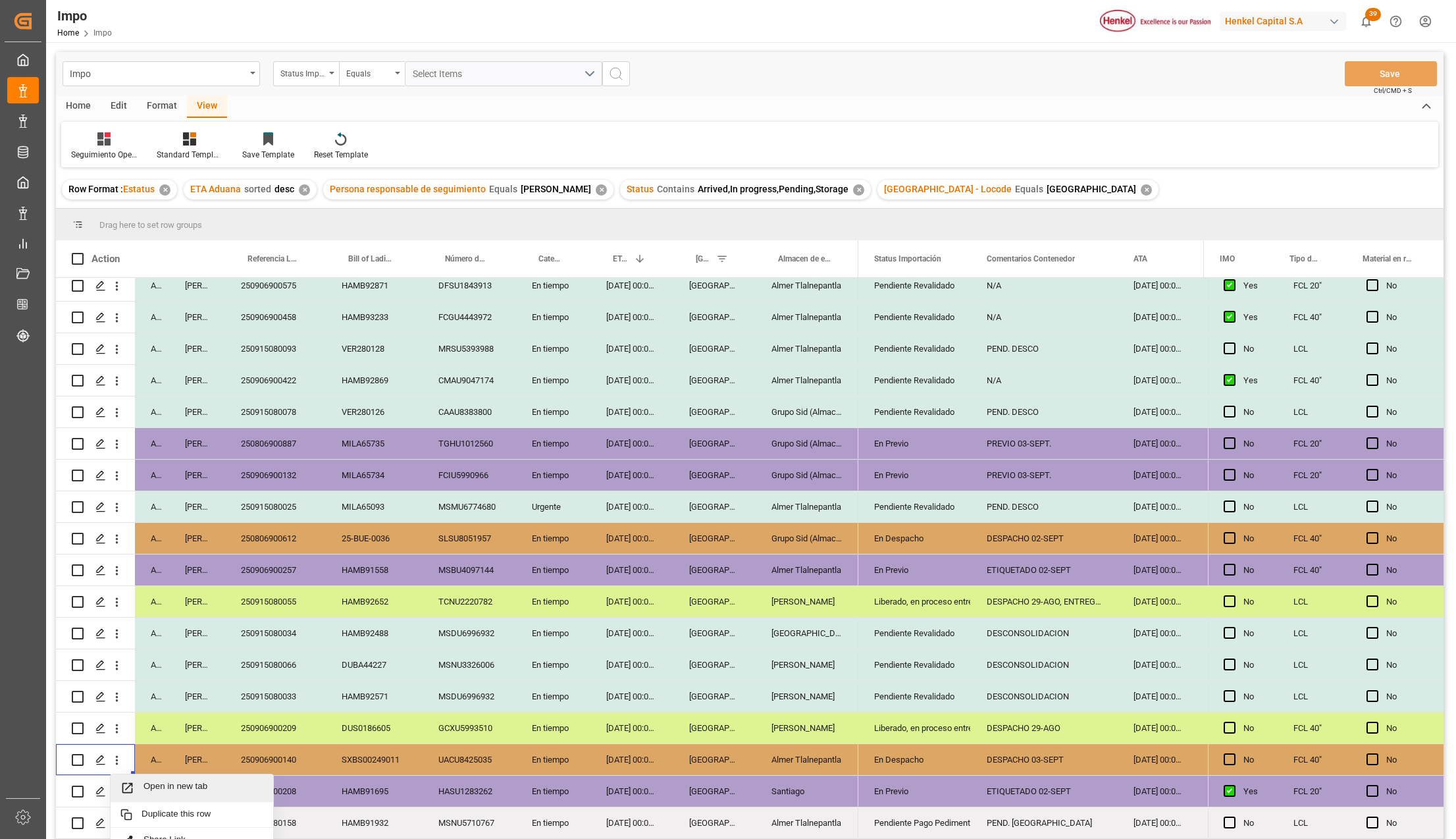
click at [151, 788] on span "Open in new tab" at bounding box center [203, 788] width 120 height 14
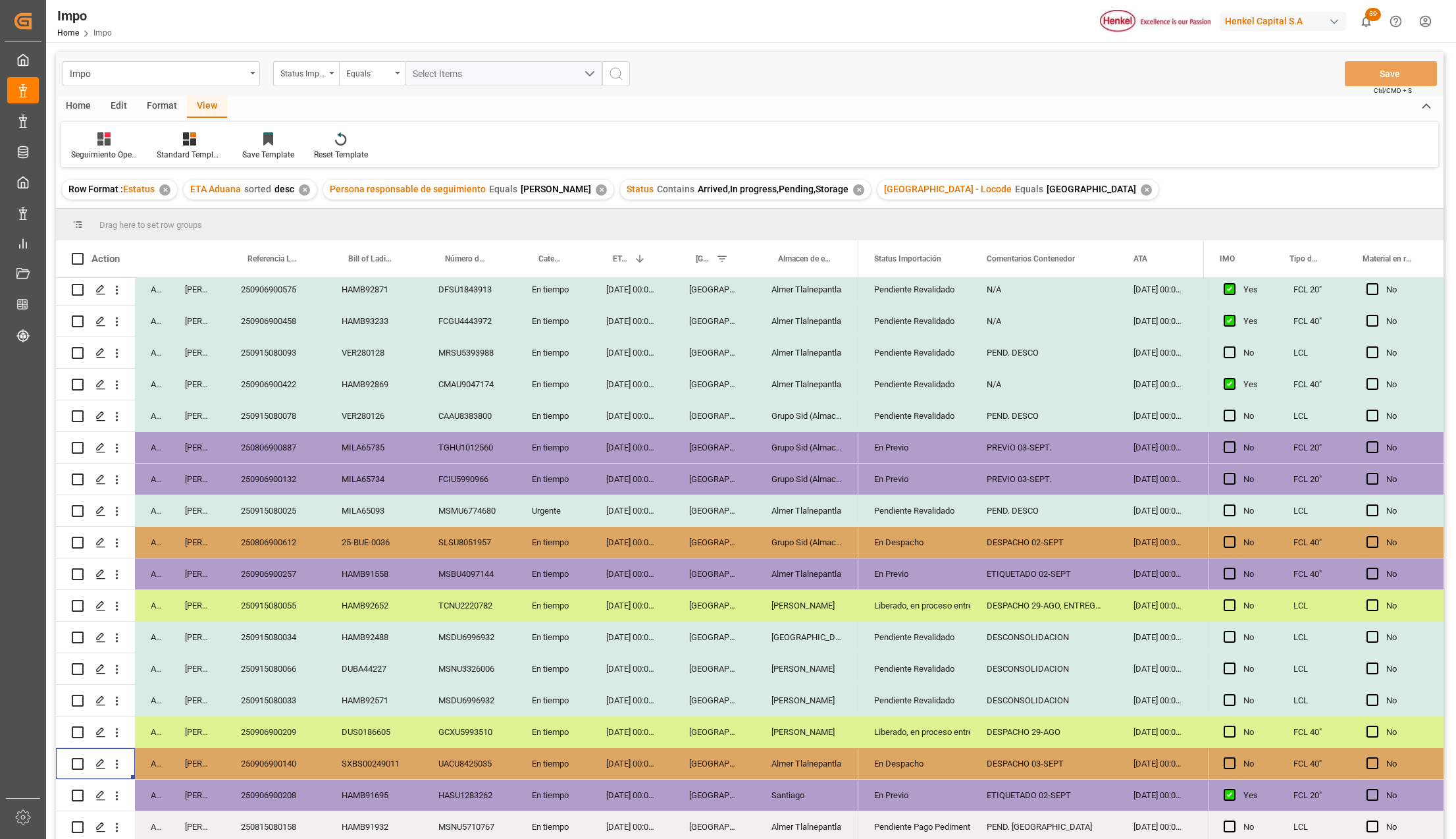
click at [545, 752] on div "En tiempo" at bounding box center [553, 763] width 75 height 31
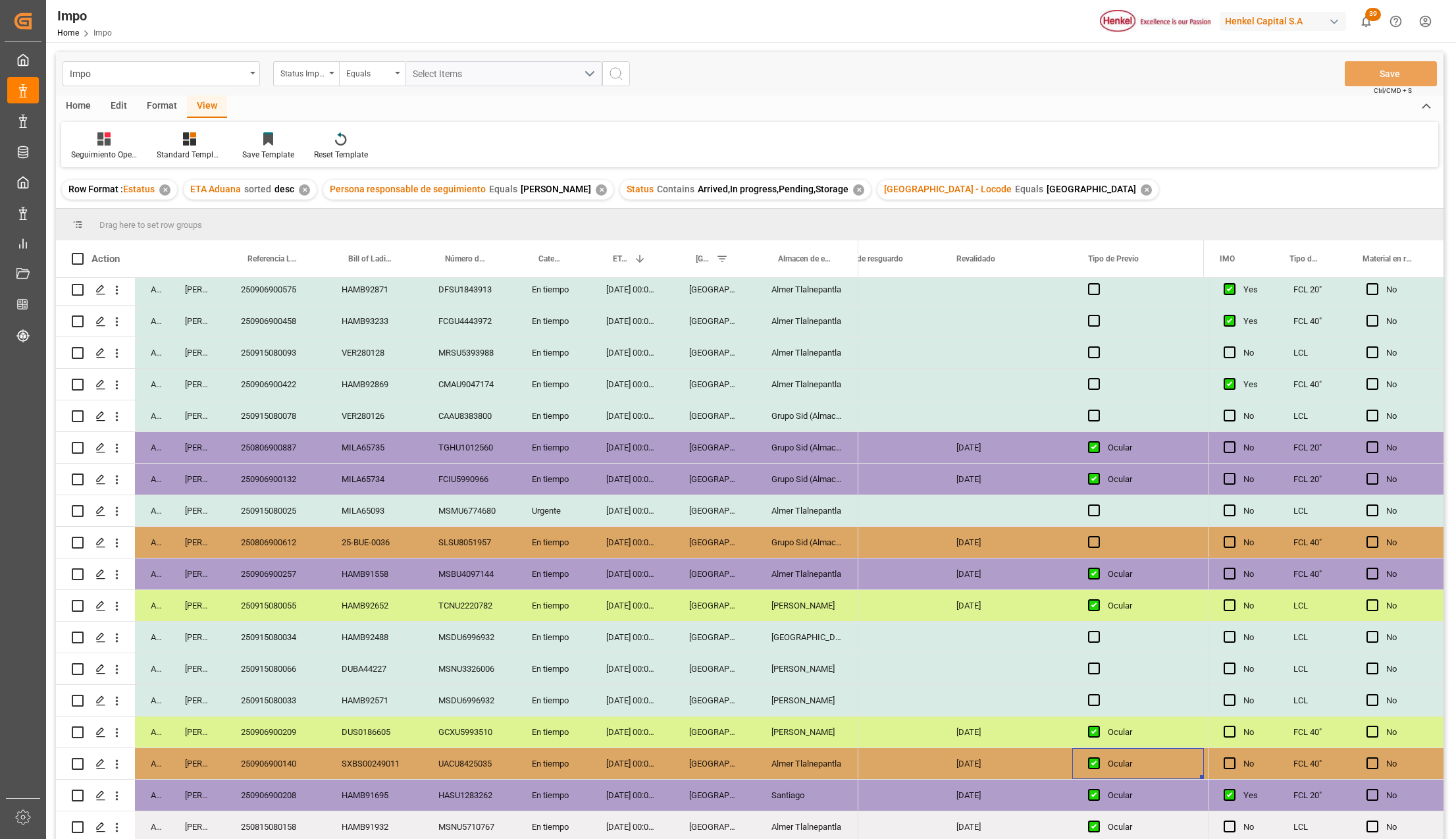
scroll to position [0, 2624]
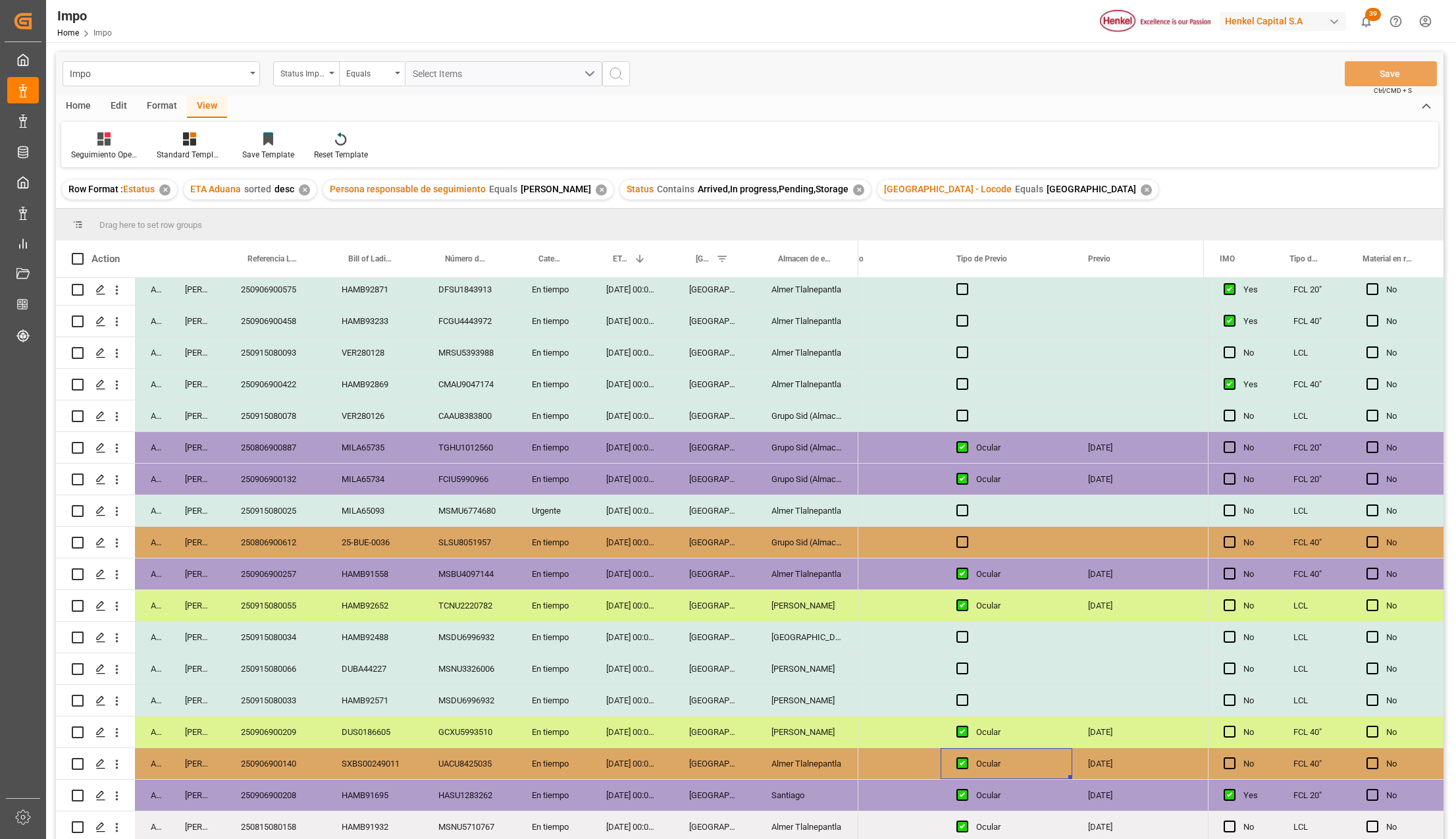
click at [970, 755] on div "Press SPACE to select this row." at bounding box center [966, 763] width 20 height 30
click at [967, 757] on span "Press SPACE to select this row." at bounding box center [963, 763] width 12 height 12
click at [966, 757] on input "Press SPACE to select this row." at bounding box center [966, 757] width 0 height 0
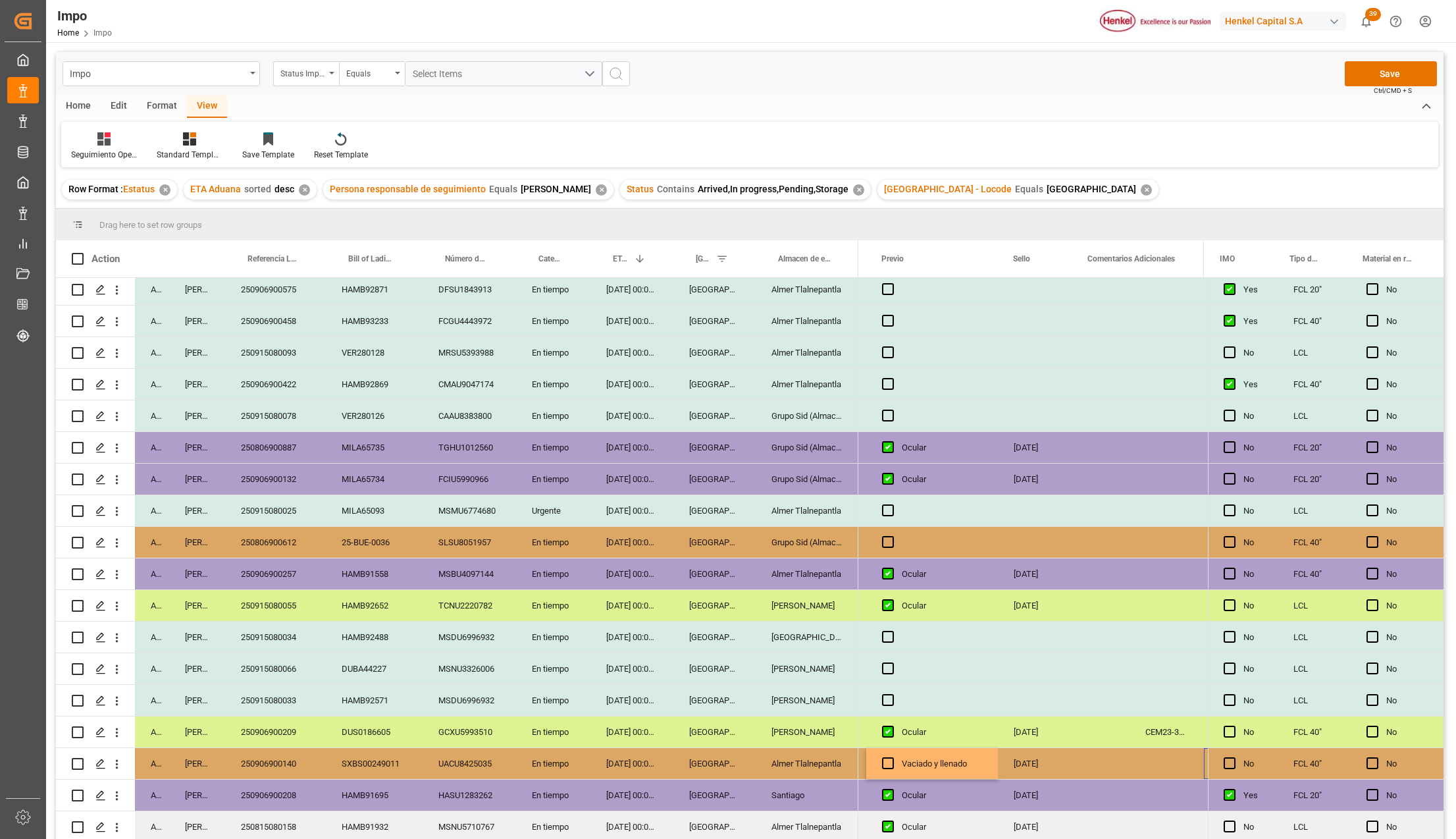
scroll to position [0, 2830]
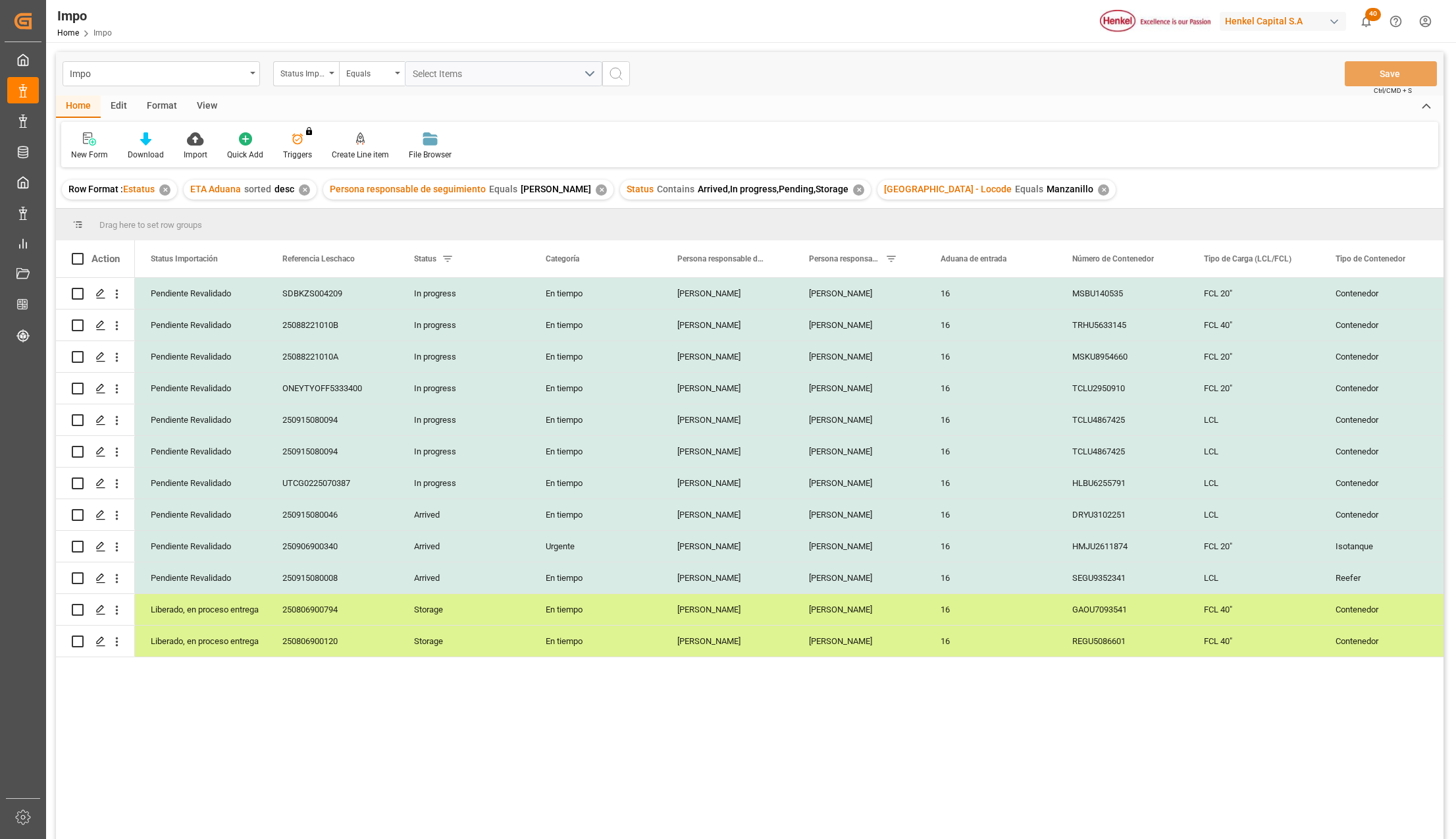
click at [208, 102] on div "View" at bounding box center [207, 106] width 40 height 22
click at [153, 149] on div "Standard Templates" at bounding box center [150, 154] width 66 height 12
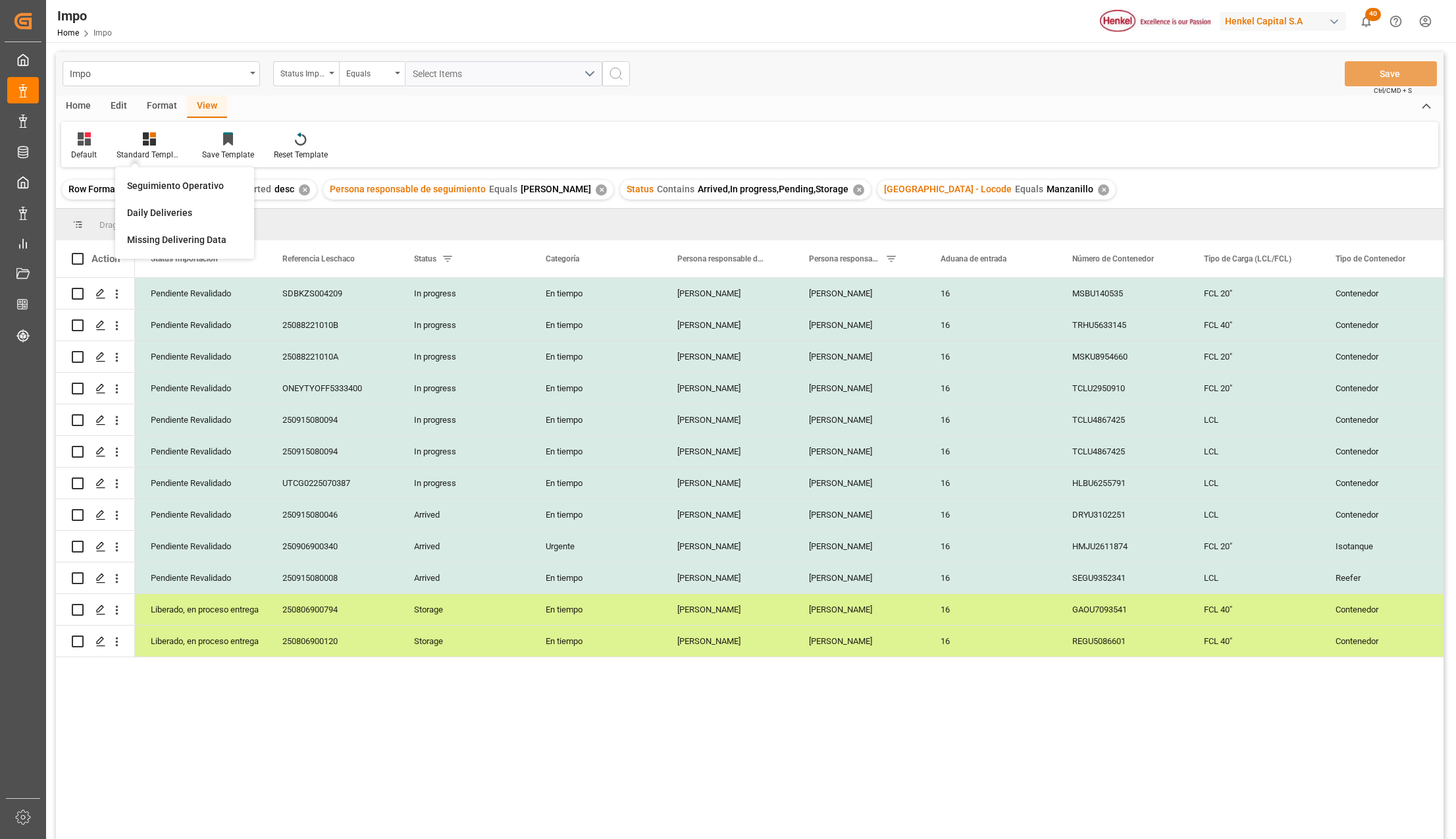
click at [153, 182] on div "Seguimiento Operativo" at bounding box center [184, 187] width 115 height 14
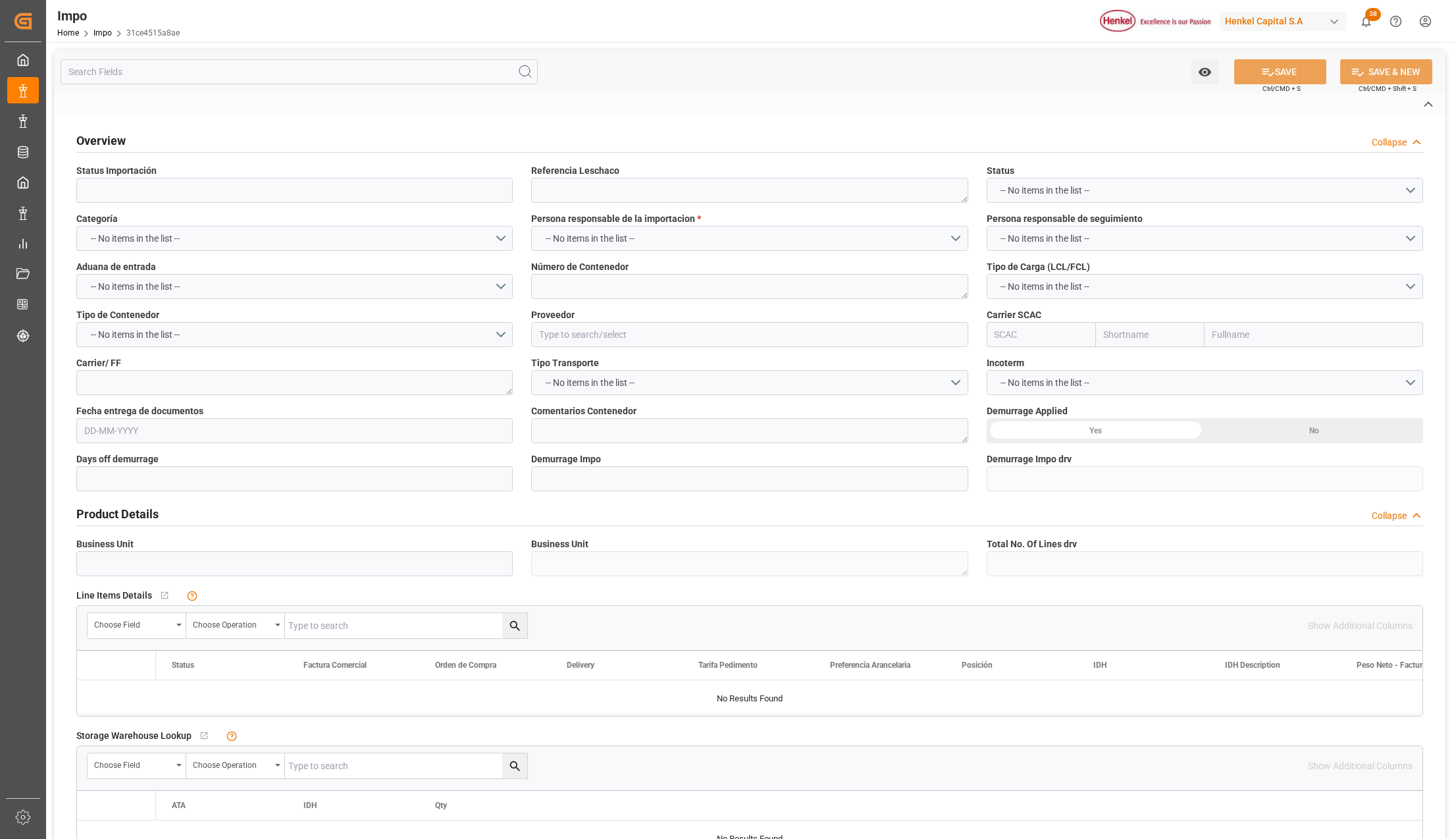
type input "En Despacho"
type textarea "250906900140"
type textarea "UACU8425035"
type input "EMFI S.A.S."
type input "HLCU"
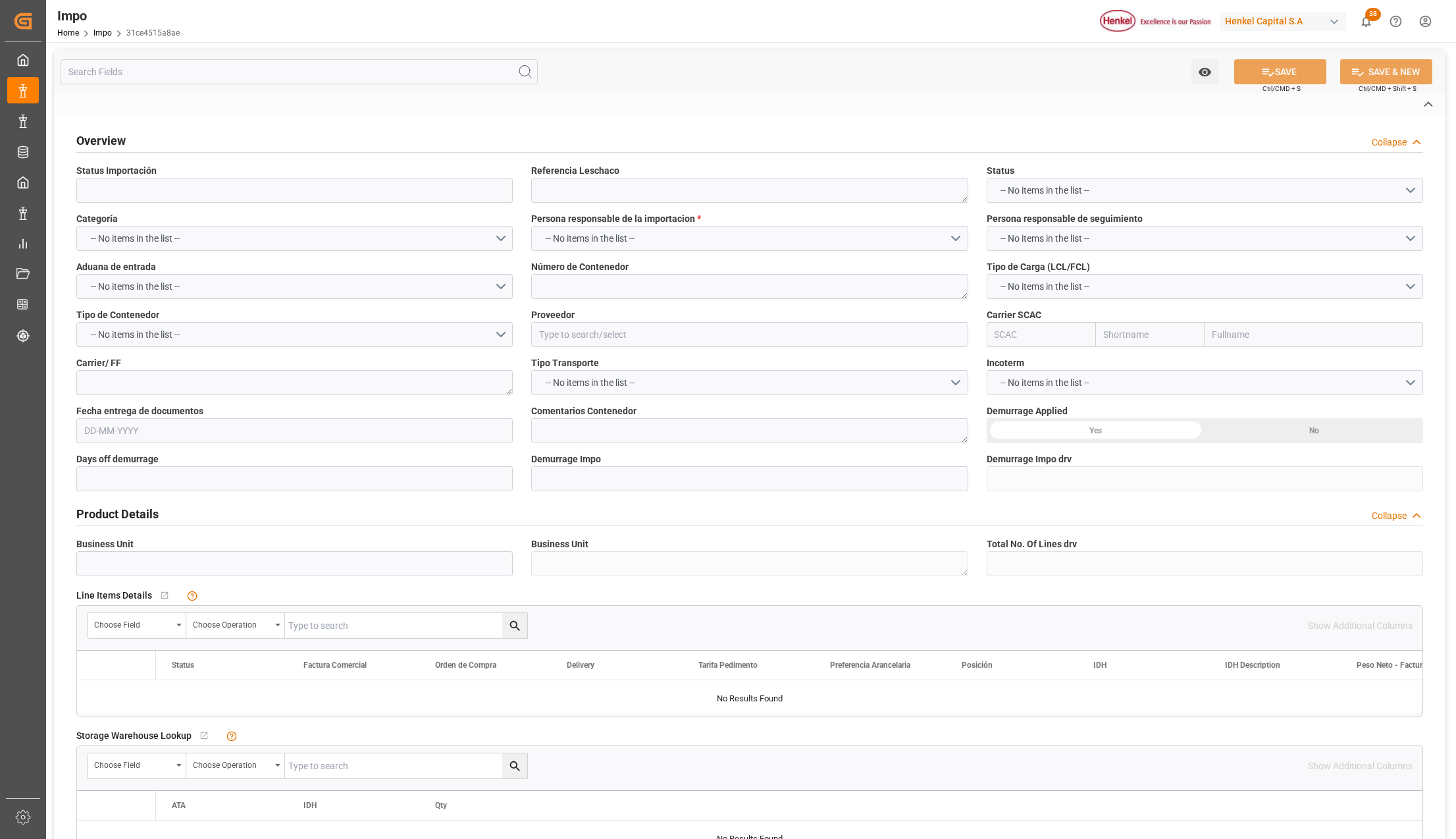
type textarea "EM LINES"
type textarea "DESPACHO 03-SEPT"
type input "AA"
type textarea "AA"
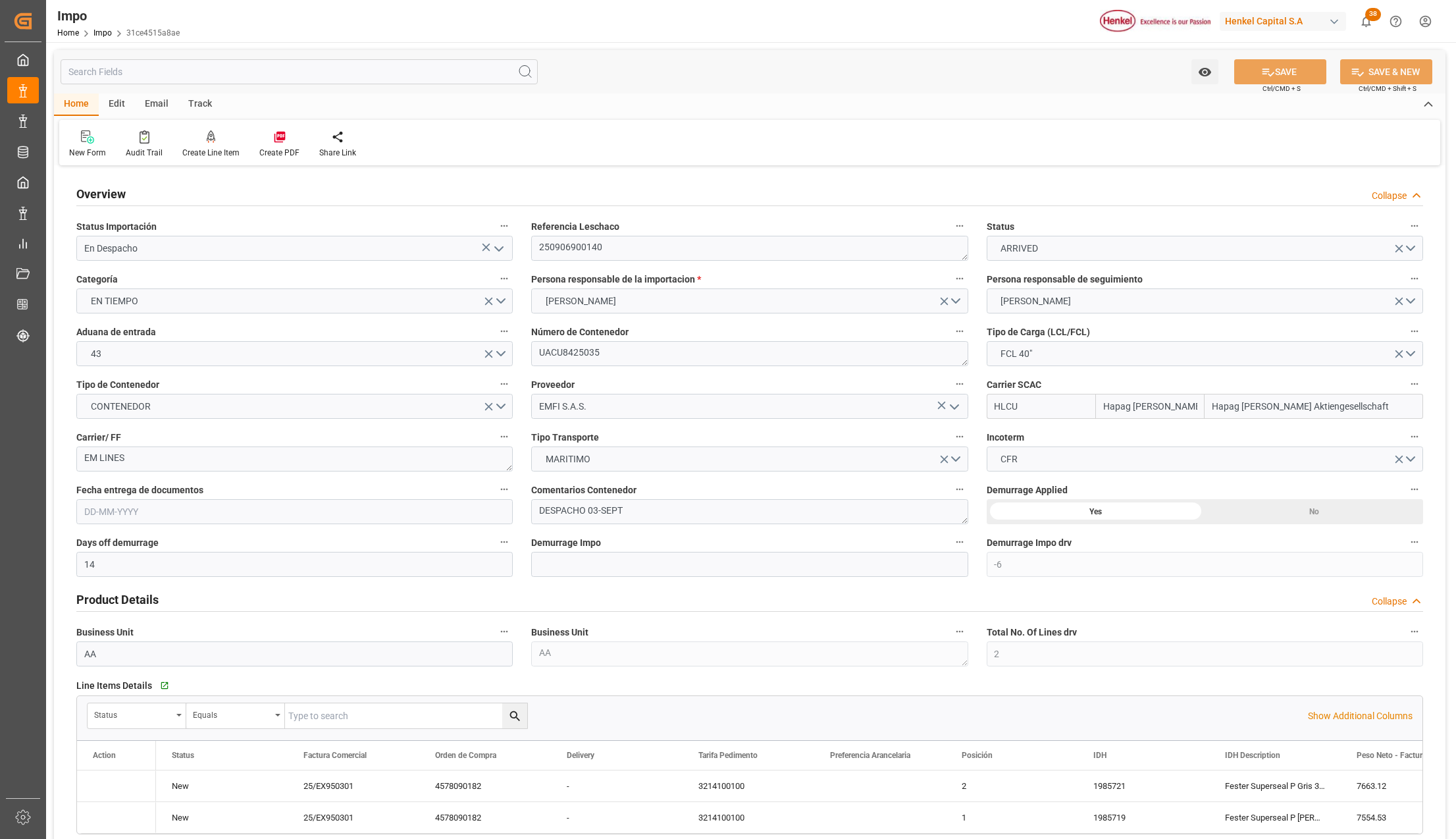
type input "Hapag Lloyd"
type input "Hapag [PERSON_NAME] Aktiengesellschaft"
type input "14"
type input "-6"
type input "2"
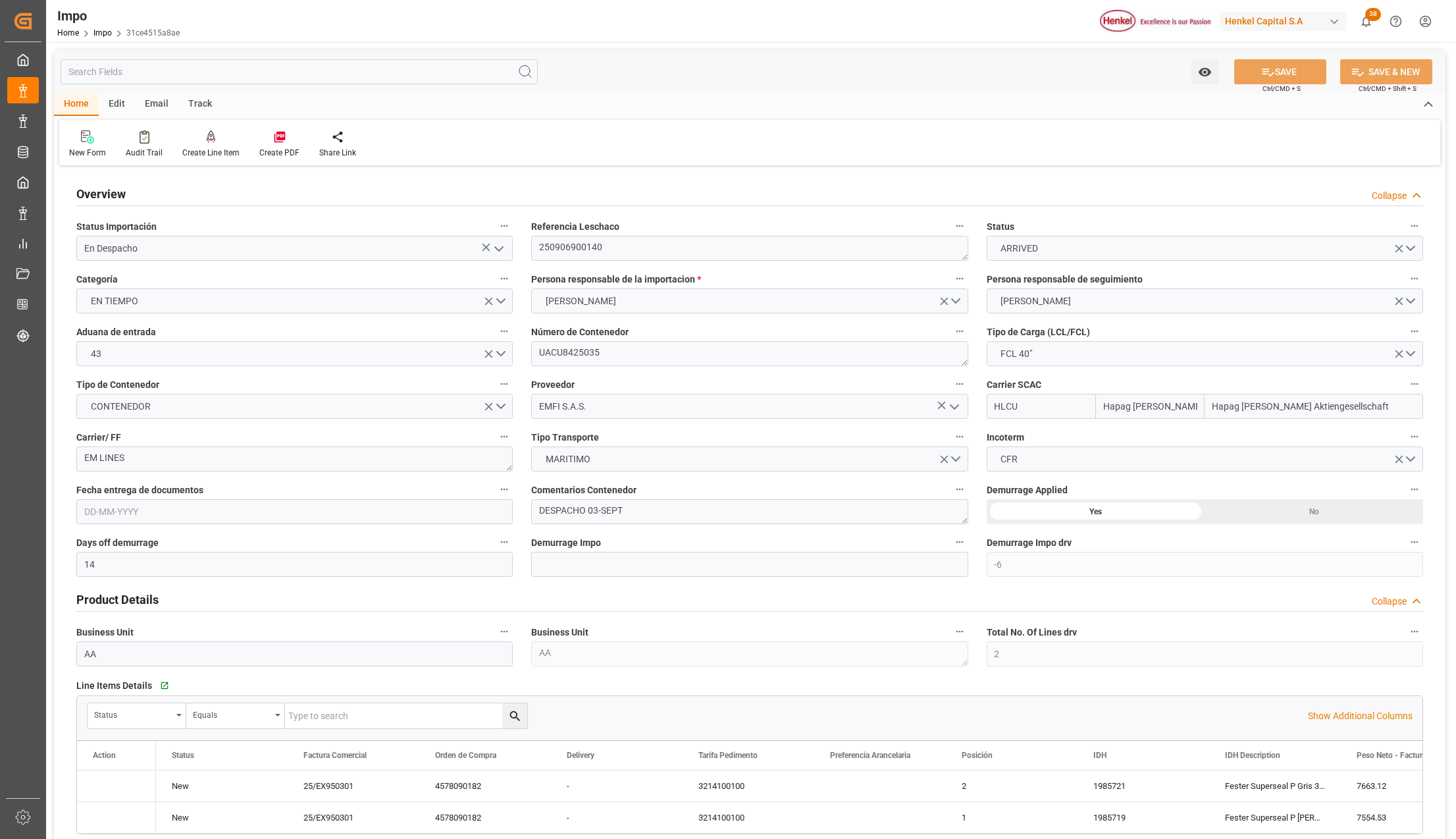
type input "40"
type input "17"
type input "06-08-2025"
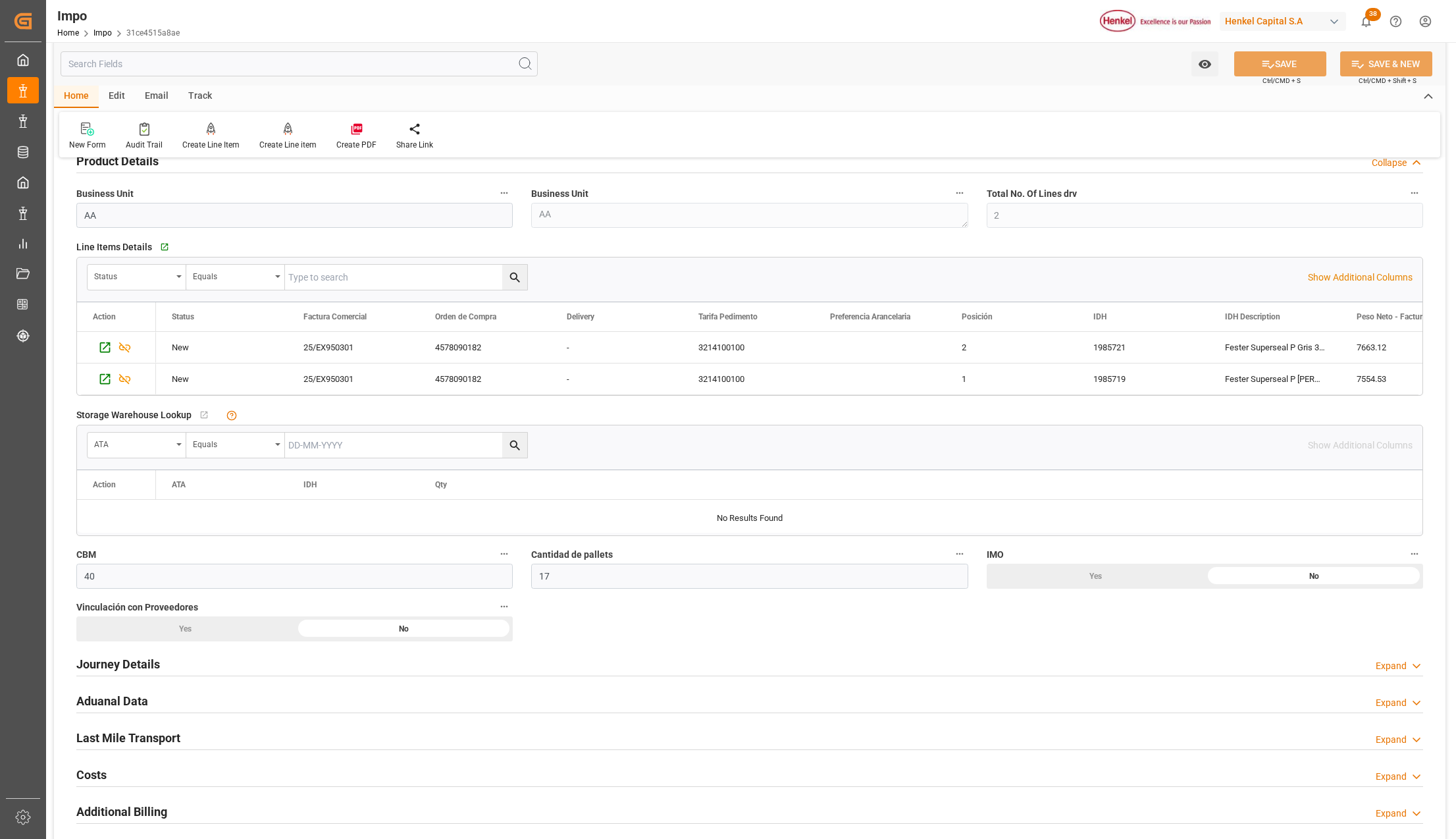
scroll to position [527, 0]
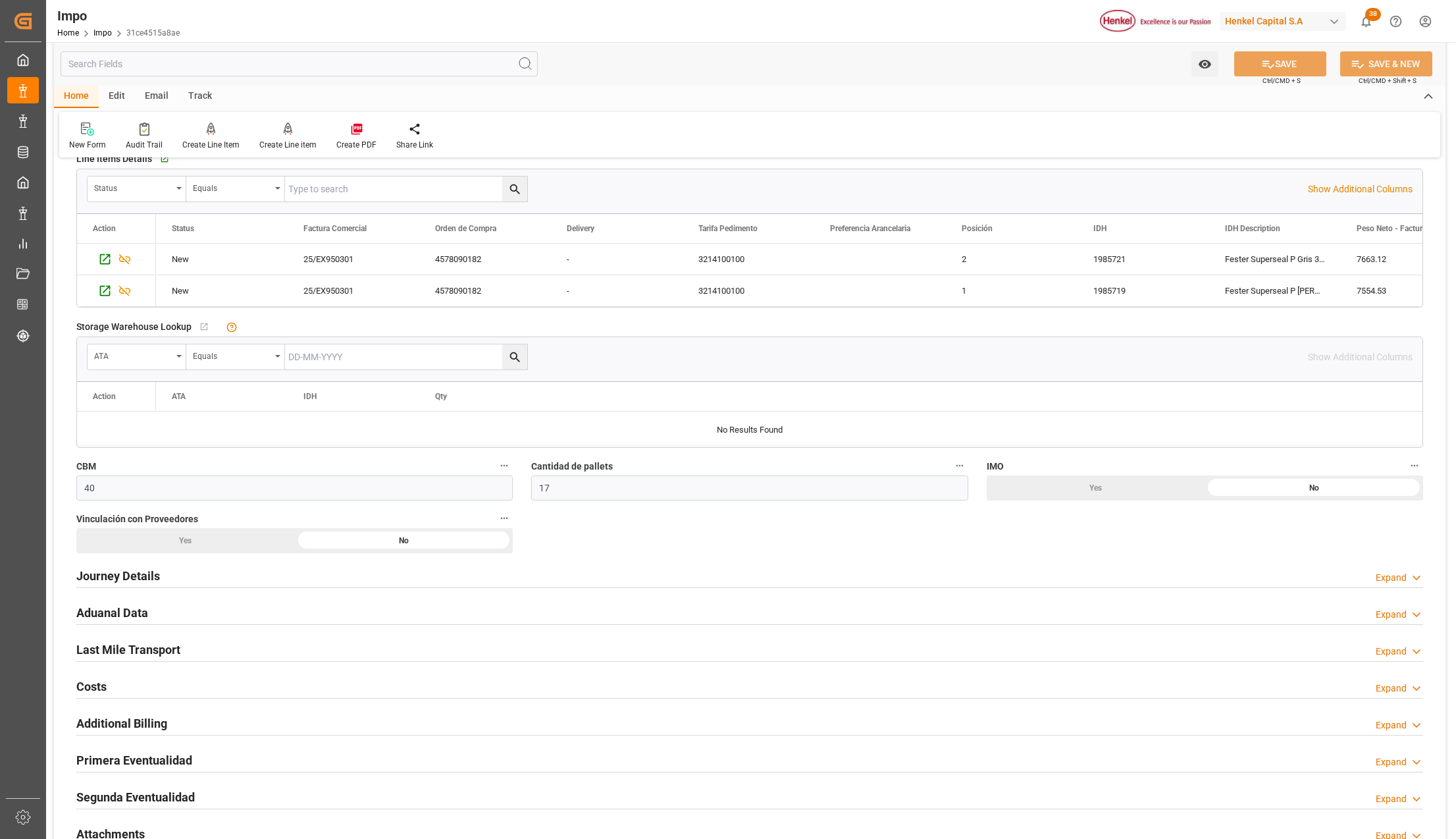
drag, startPoint x: 117, startPoint y: 749, endPoint x: 146, endPoint y: 752, distance: 29.2
click at [117, 749] on div "Primera Eventualidad" at bounding box center [134, 760] width 116 height 25
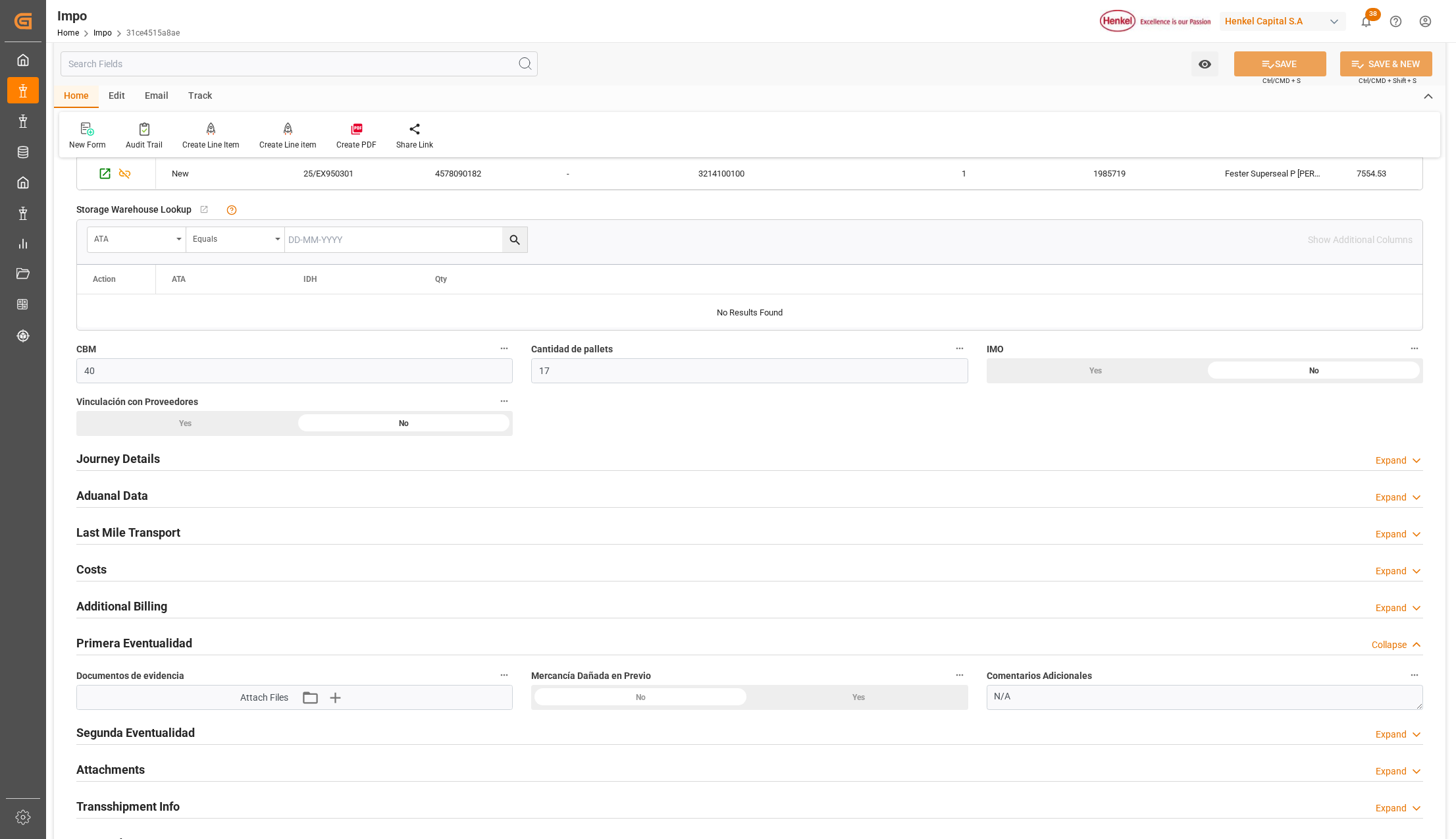
scroll to position [878, 0]
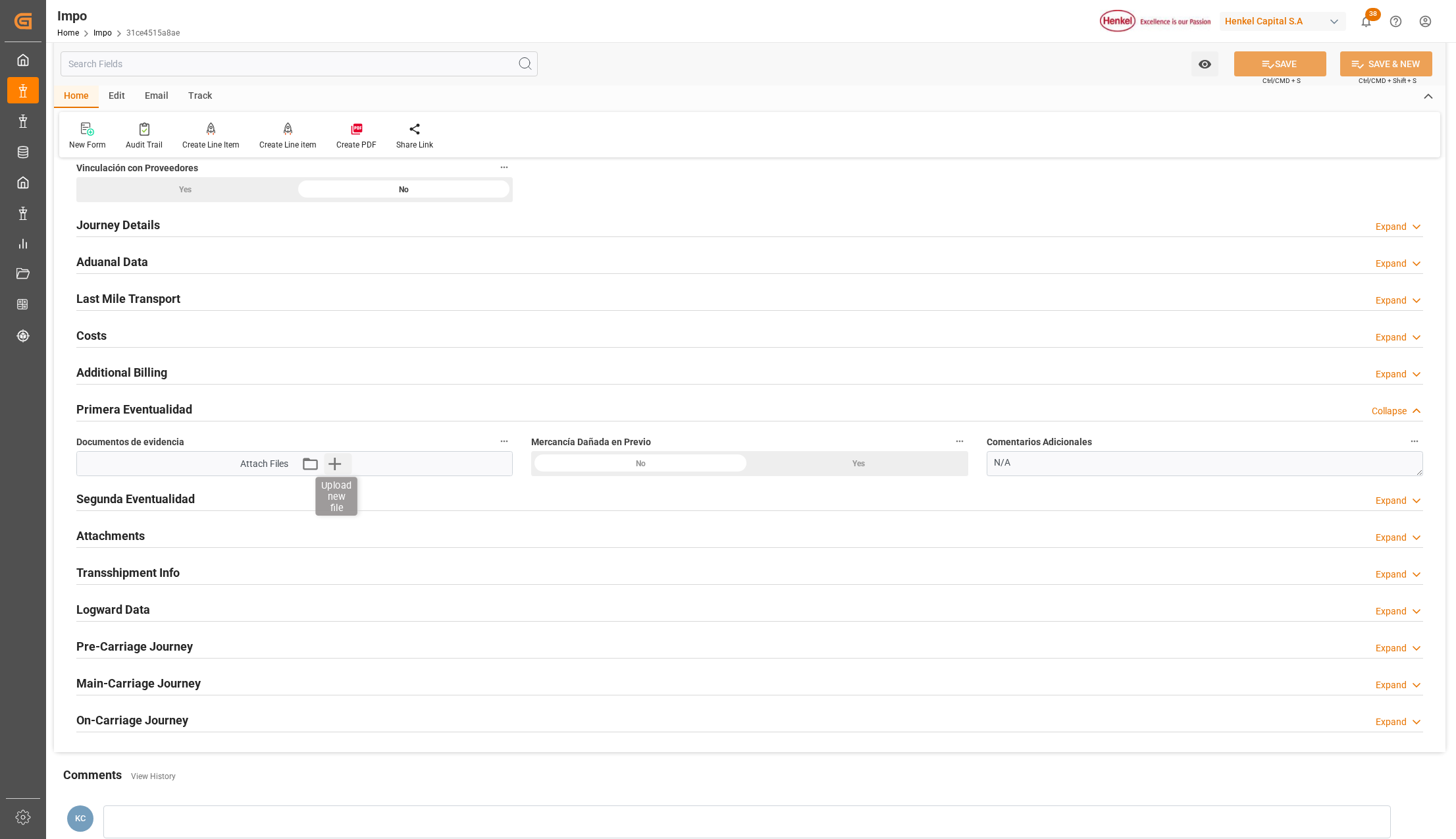
click at [333, 468] on icon "button" at bounding box center [334, 464] width 13 height 13
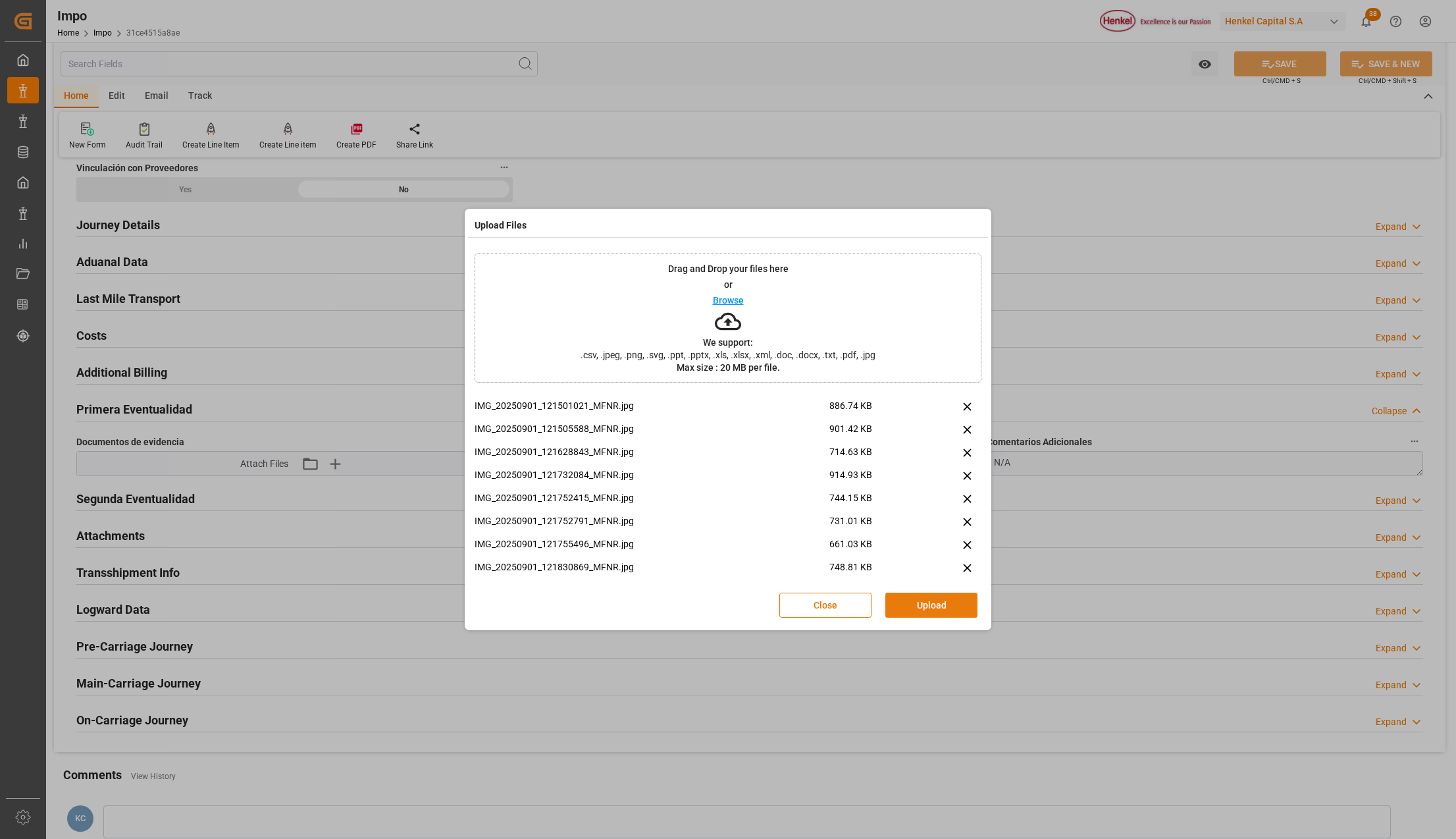
click at [938, 601] on button "Upload" at bounding box center [931, 605] width 92 height 25
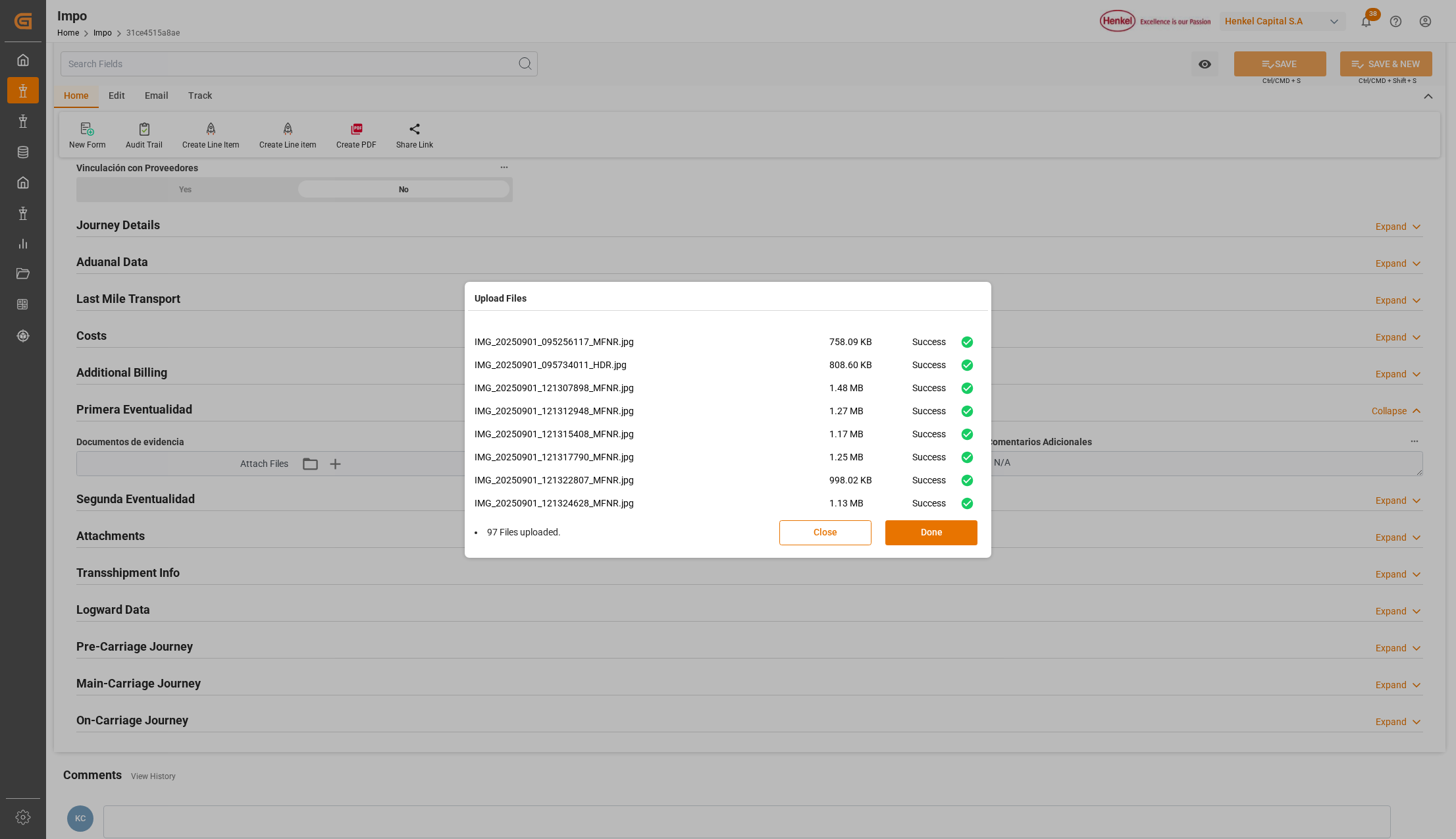
scroll to position [2061, 0]
drag, startPoint x: 923, startPoint y: 534, endPoint x: 1152, endPoint y: 478, distance: 235.7
click at [923, 534] on button "Done" at bounding box center [931, 533] width 92 height 25
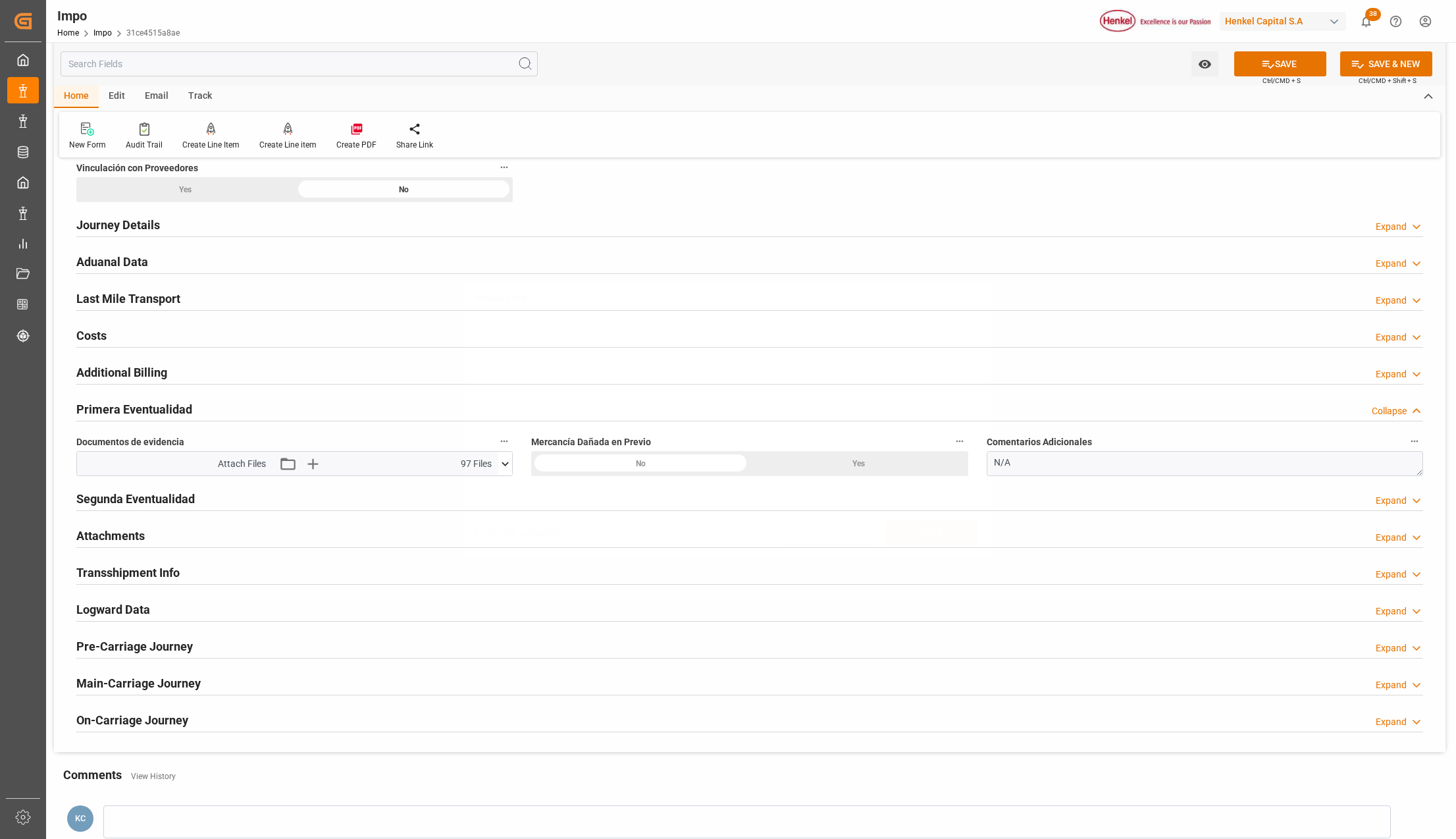
scroll to position [0, 0]
click at [1254, 66] on button "SAVE" at bounding box center [1280, 64] width 92 height 25
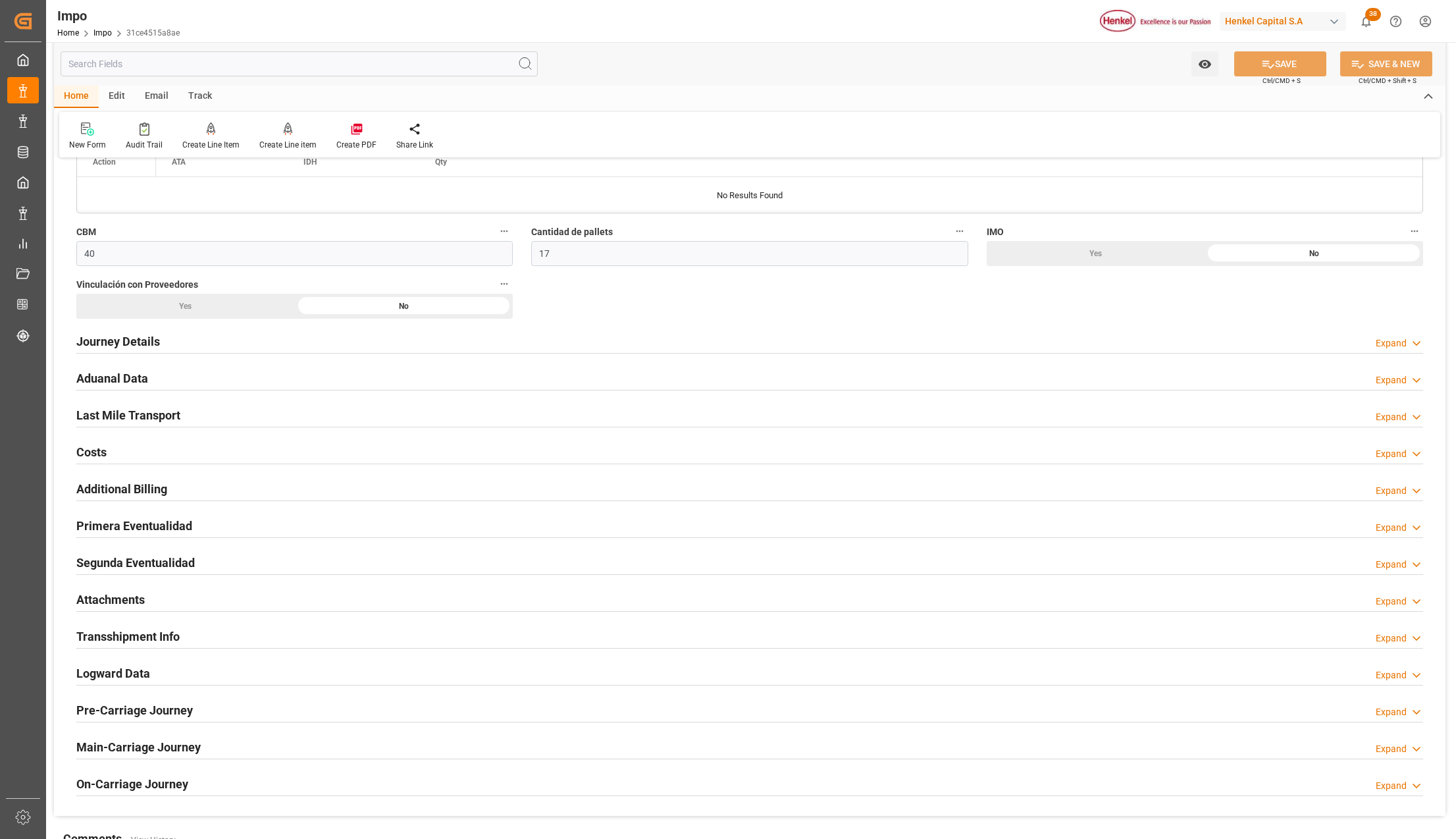
scroll to position [790, 0]
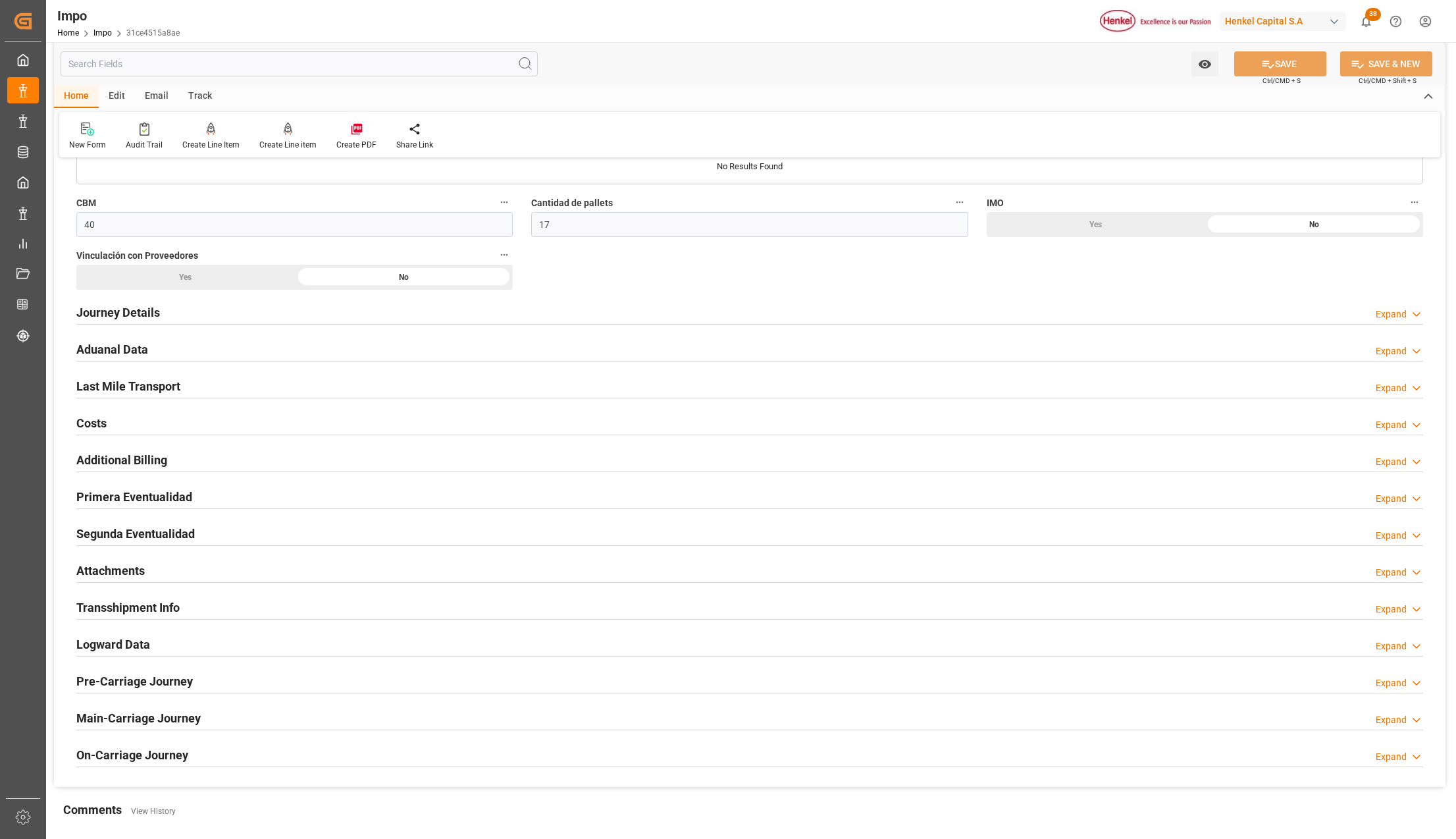
click at [105, 570] on h2 "Attachments" at bounding box center [110, 571] width 68 height 18
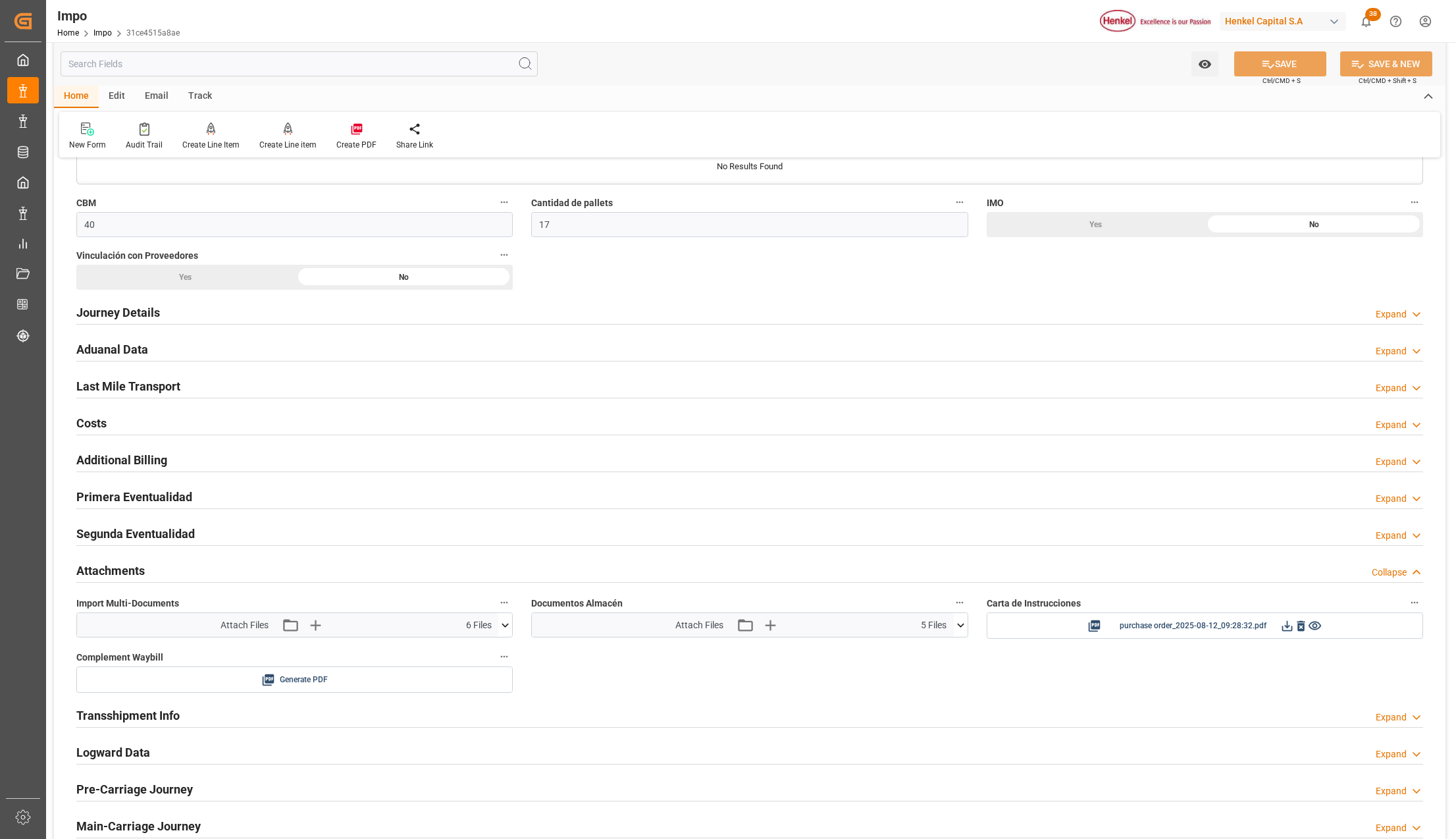
click at [501, 628] on icon at bounding box center [505, 626] width 14 height 14
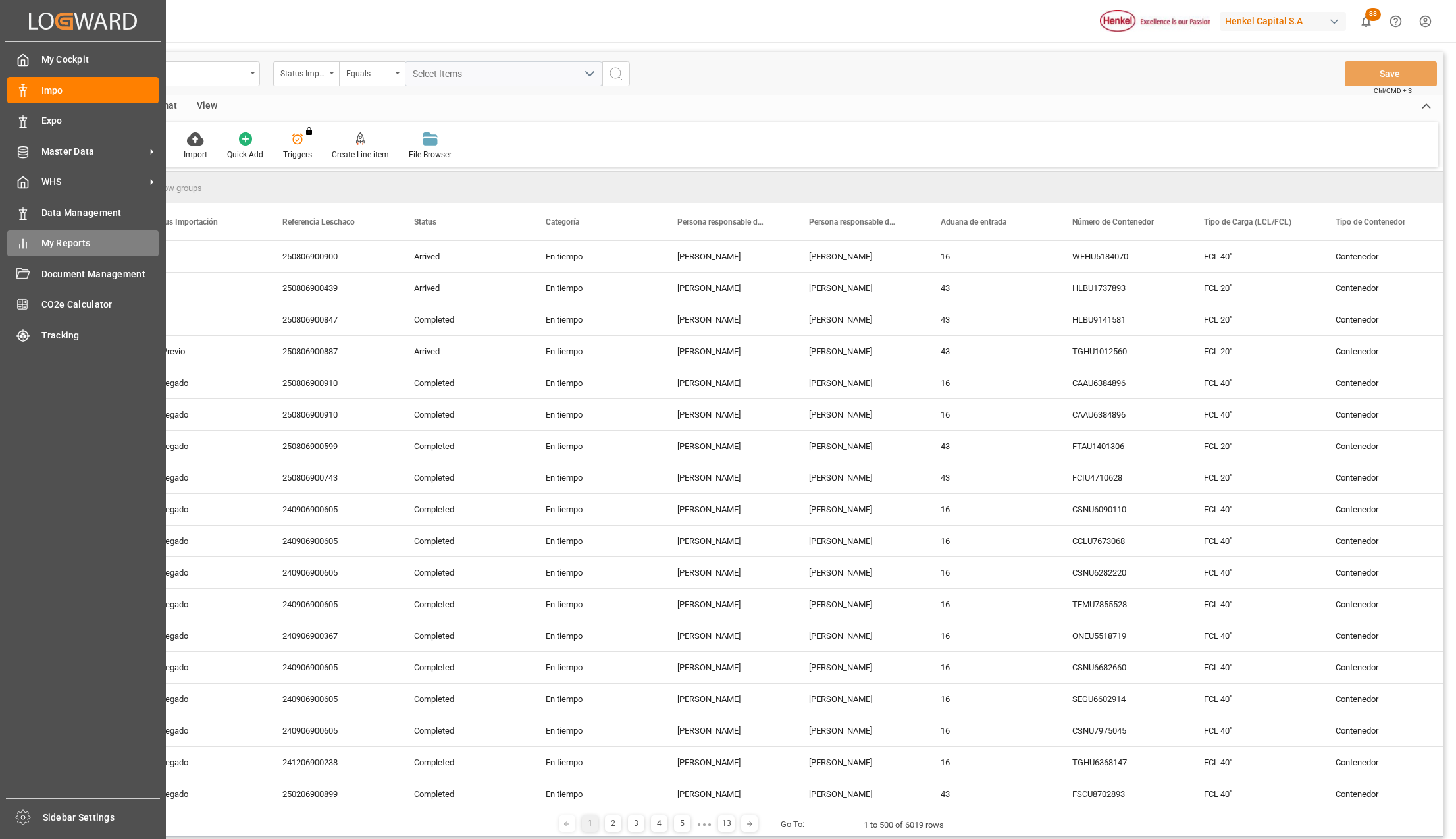
click at [63, 244] on span "My Reports" at bounding box center [101, 243] width 118 height 14
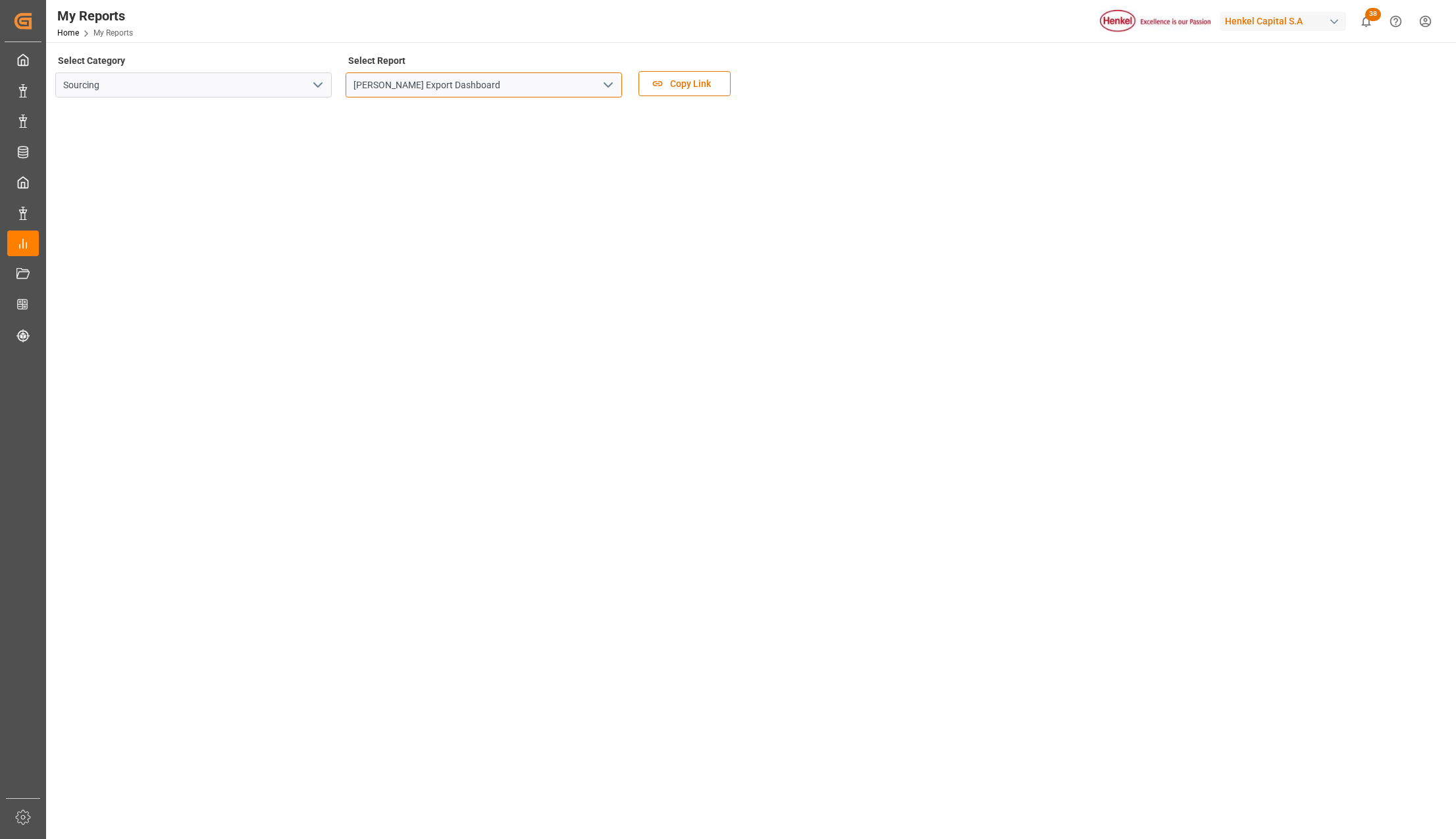
click at [432, 84] on input "Henkel Export Dashboard" at bounding box center [483, 85] width 276 height 25
click at [601, 88] on icon "open menu" at bounding box center [608, 85] width 16 height 16
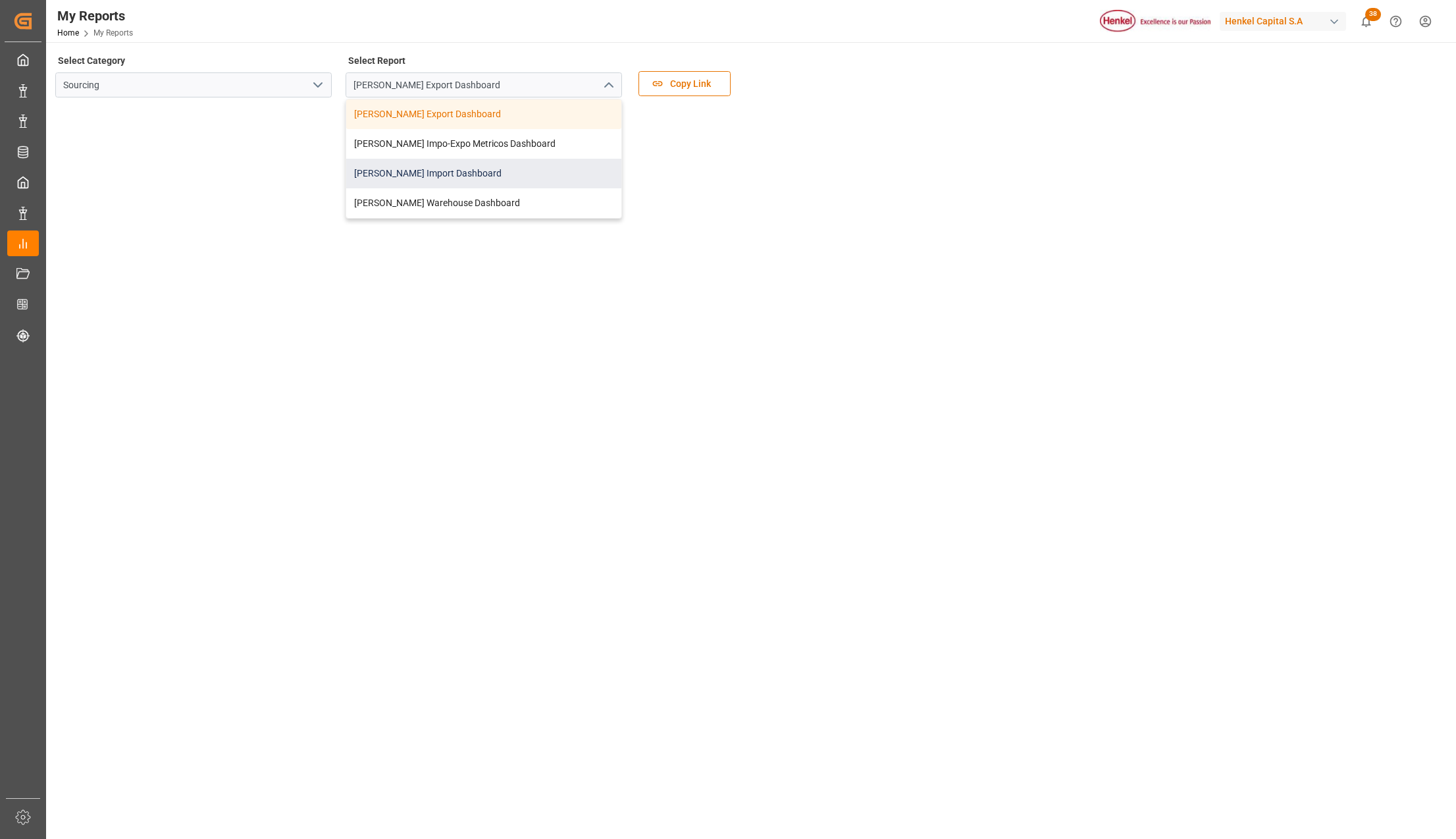
click at [472, 164] on div "Henkel Import Dashboard" at bounding box center [484, 174] width 275 height 30
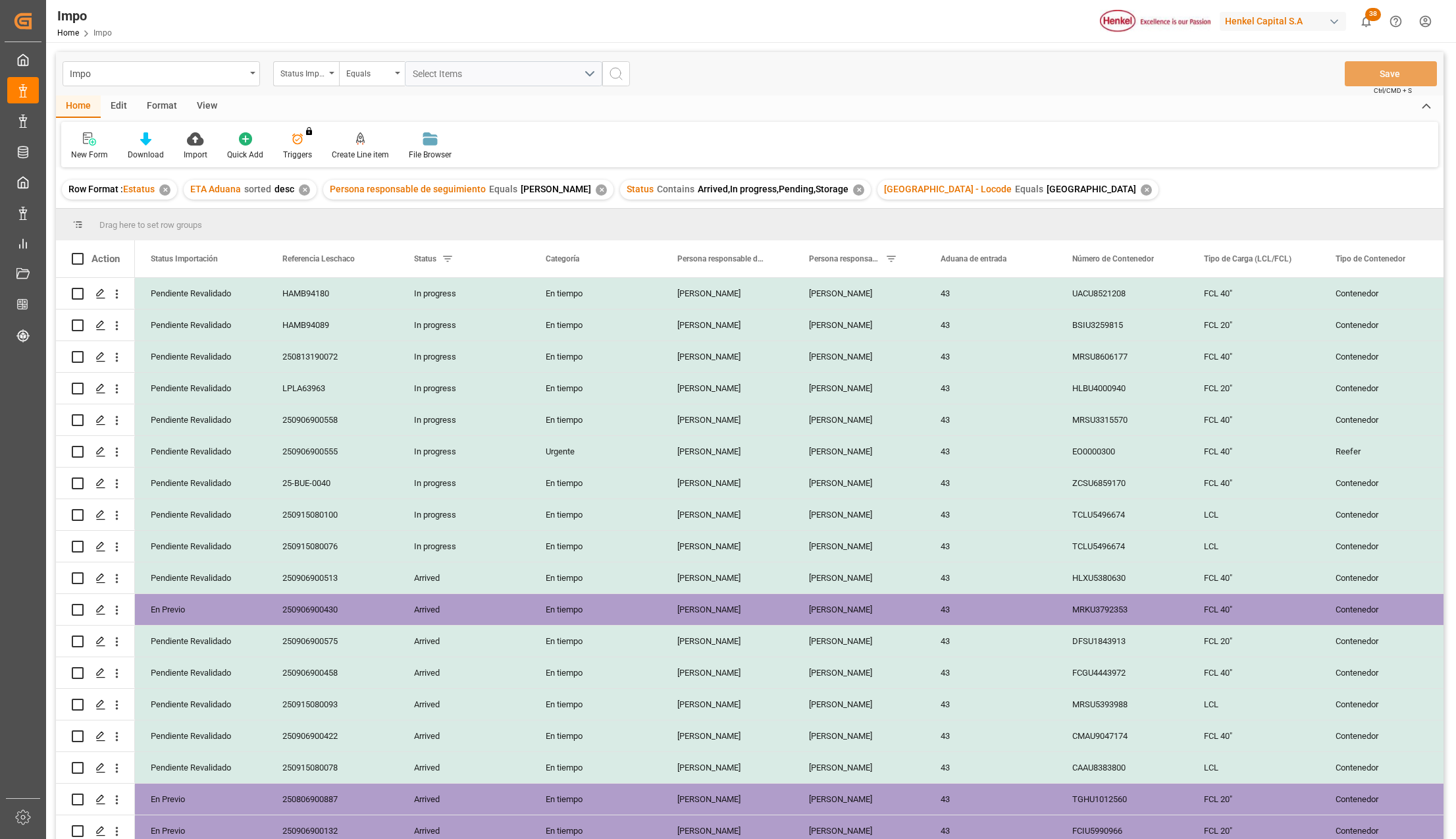
drag, startPoint x: 206, startPoint y: 101, endPoint x: 190, endPoint y: 114, distance: 20.6
click at [206, 101] on div "View" at bounding box center [207, 106] width 40 height 22
click at [145, 142] on icon at bounding box center [150, 139] width 13 height 13
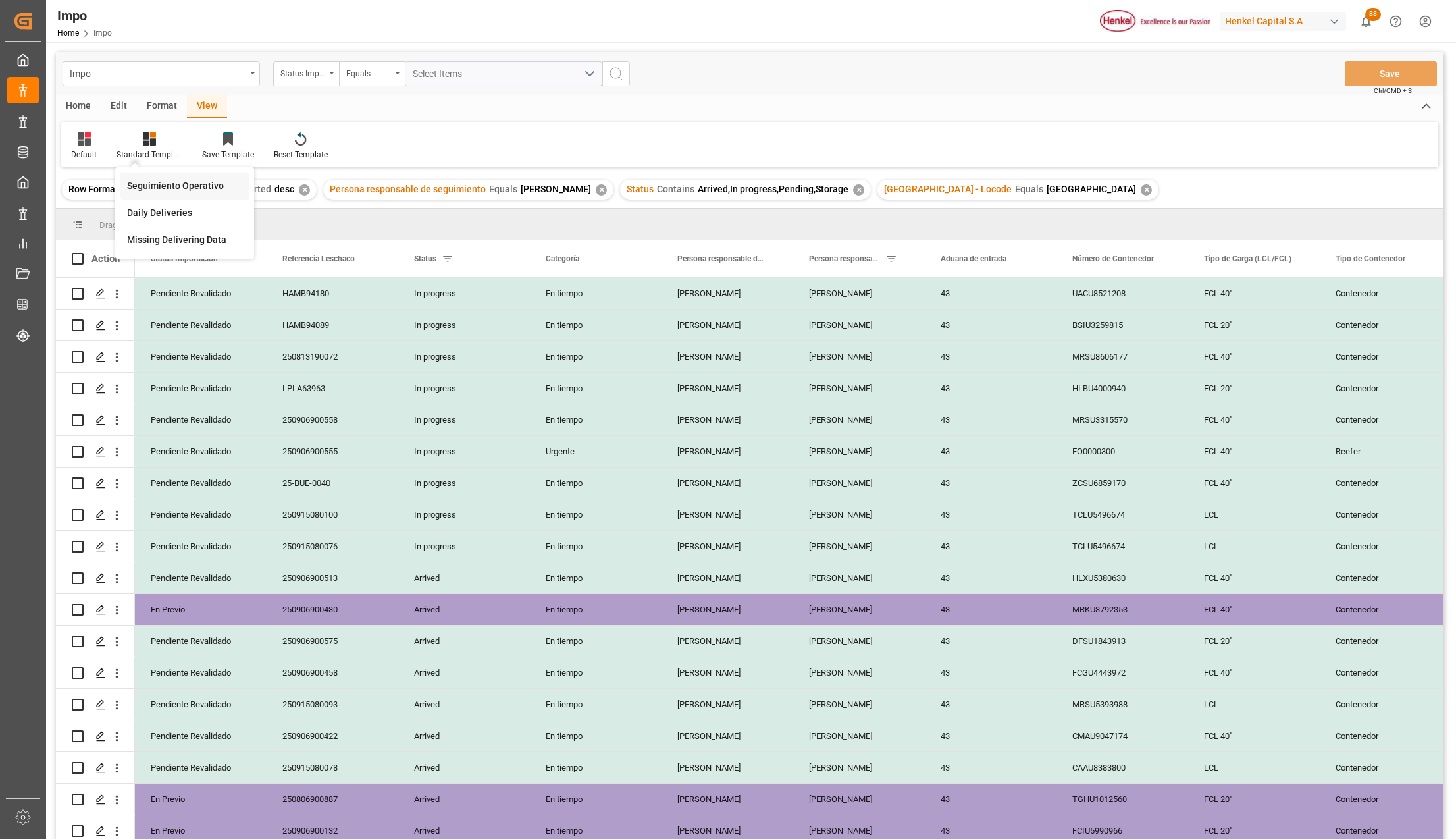
click at [162, 179] on div "Seguimiento Operativo" at bounding box center [184, 187] width 115 height 14
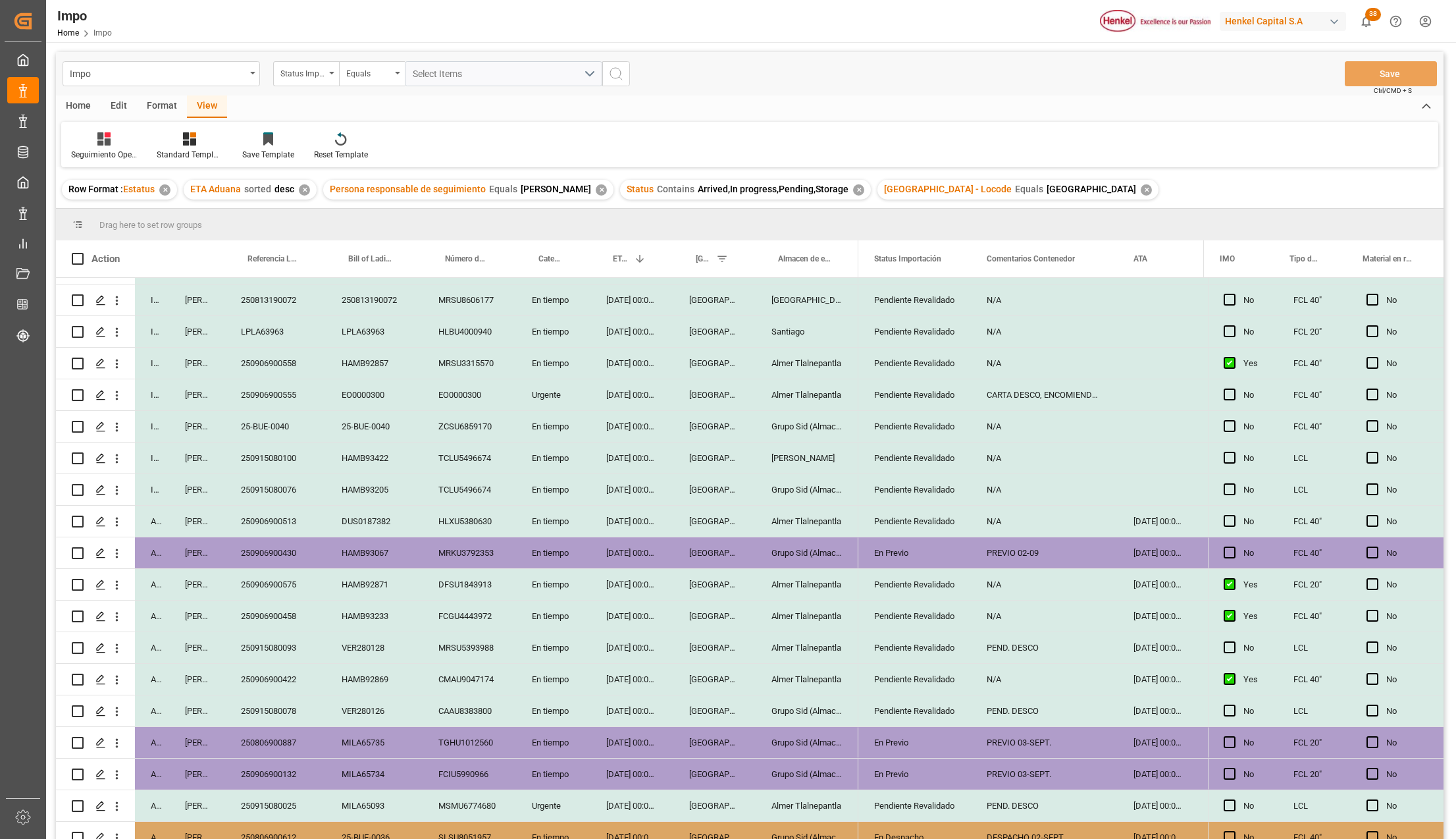
scroll to position [87, 0]
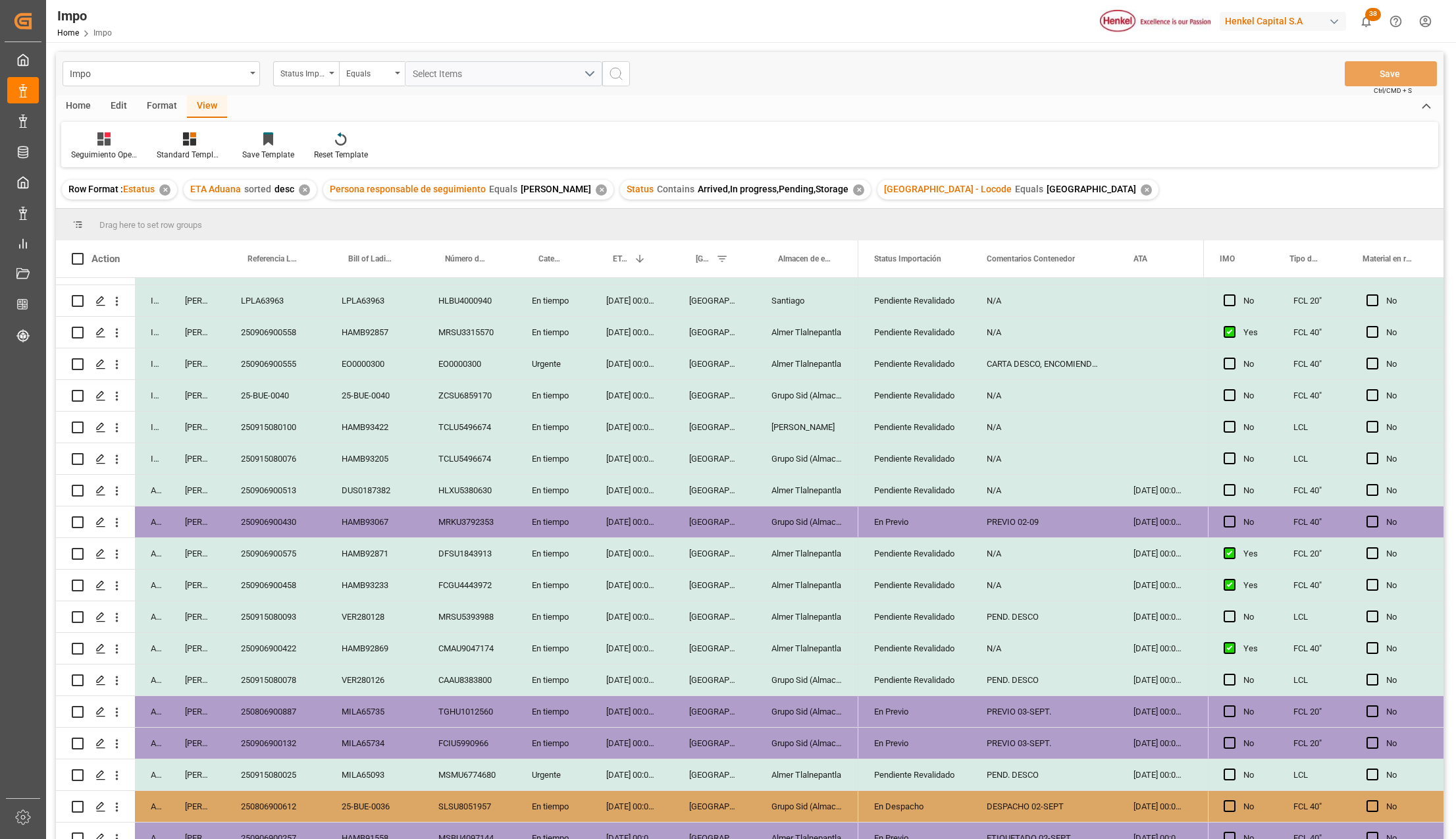
click at [385, 738] on div "MILA65734" at bounding box center [374, 742] width 97 height 31
click at [902, 736] on div "En Previo" at bounding box center [915, 743] width 81 height 30
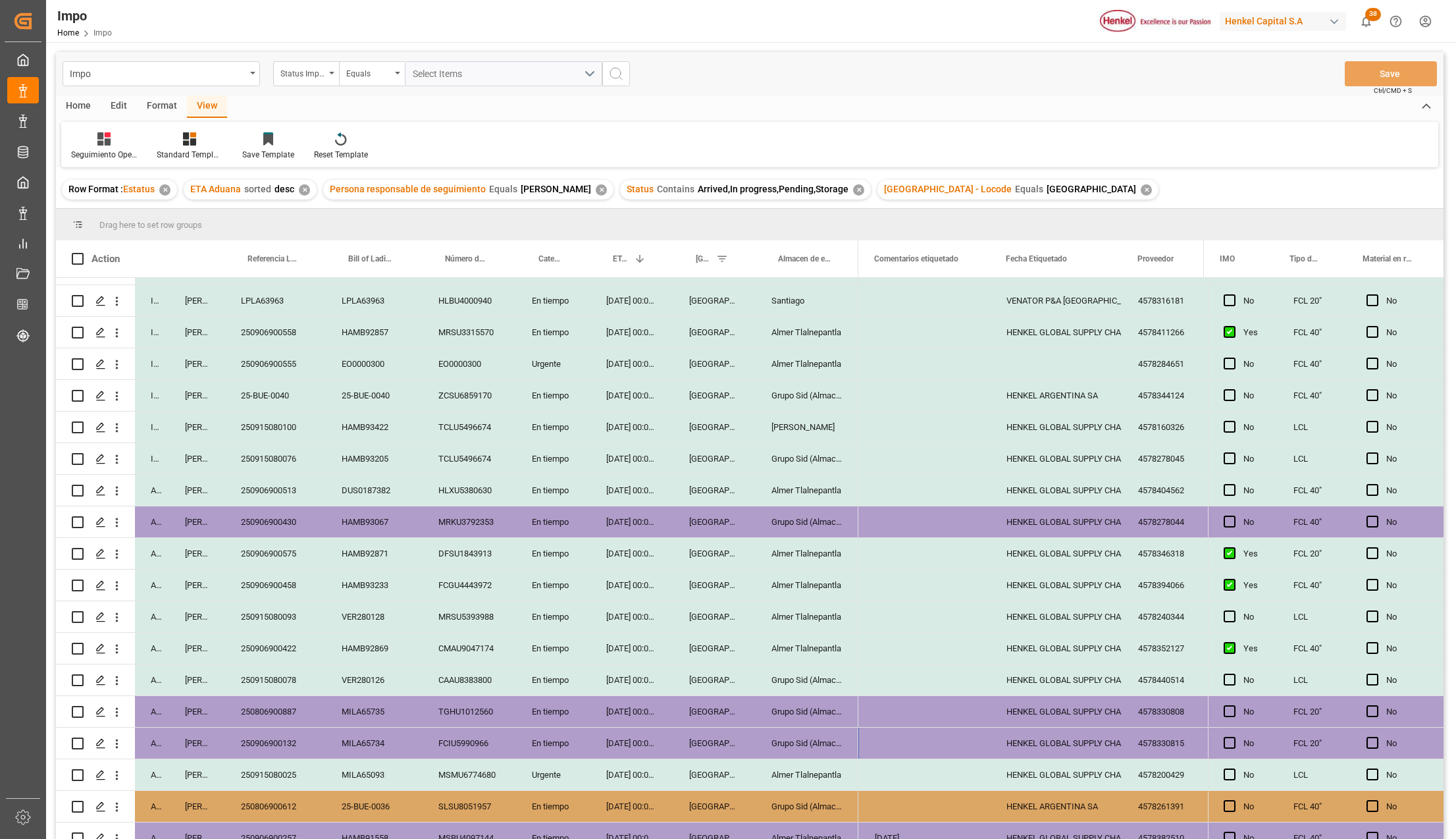
scroll to position [0, 0]
